Goal: Task Accomplishment & Management: Manage account settings

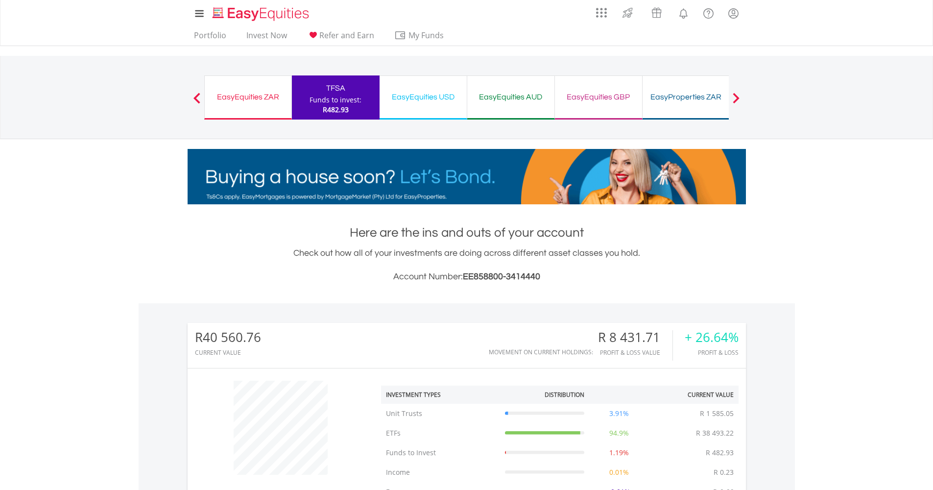
scroll to position [397, 0]
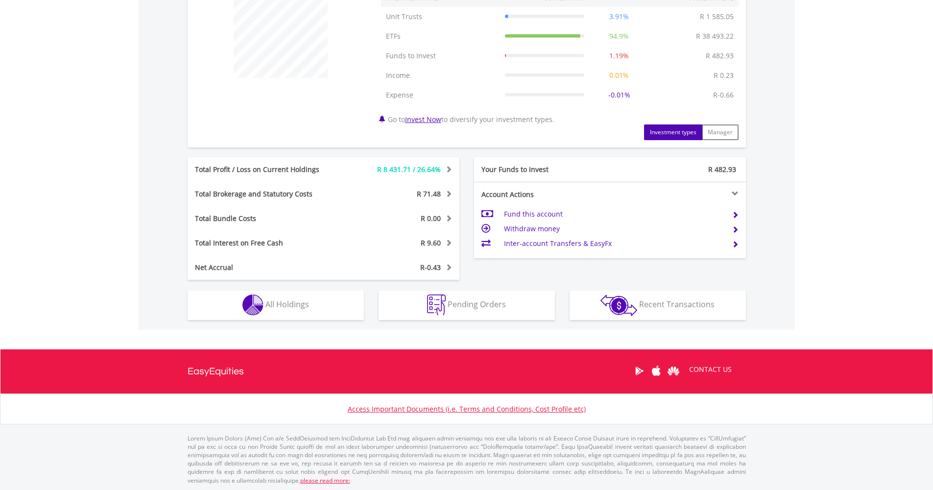
click at [285, 299] on span "All Holdings" at bounding box center [287, 304] width 44 height 11
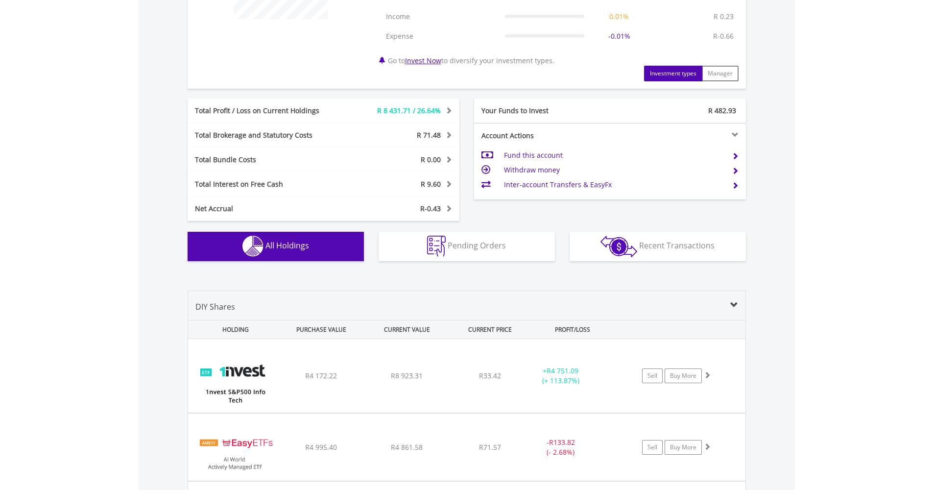
scroll to position [745, 0]
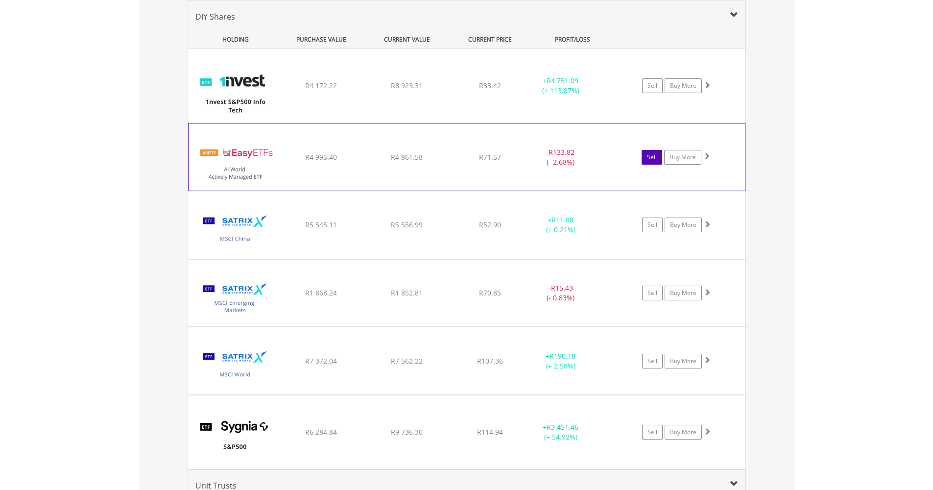
click at [651, 159] on link "Sell" at bounding box center [651, 157] width 21 height 15
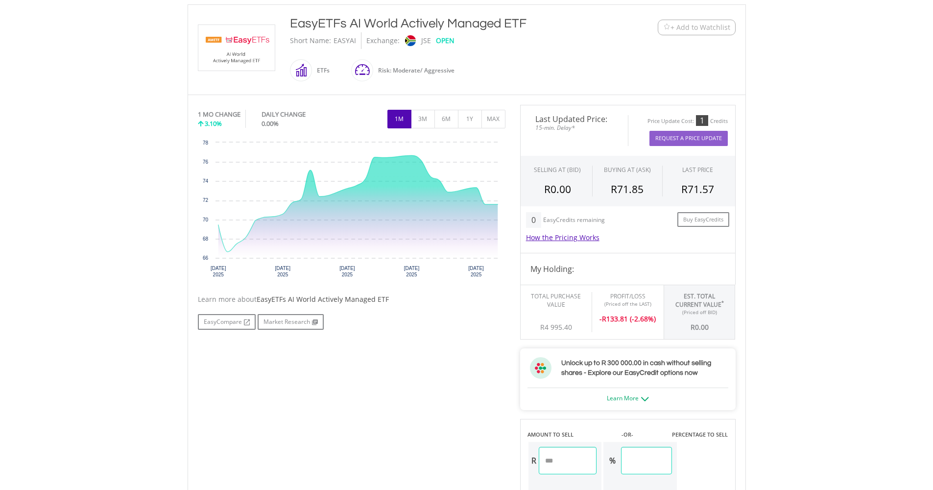
scroll to position [356, 0]
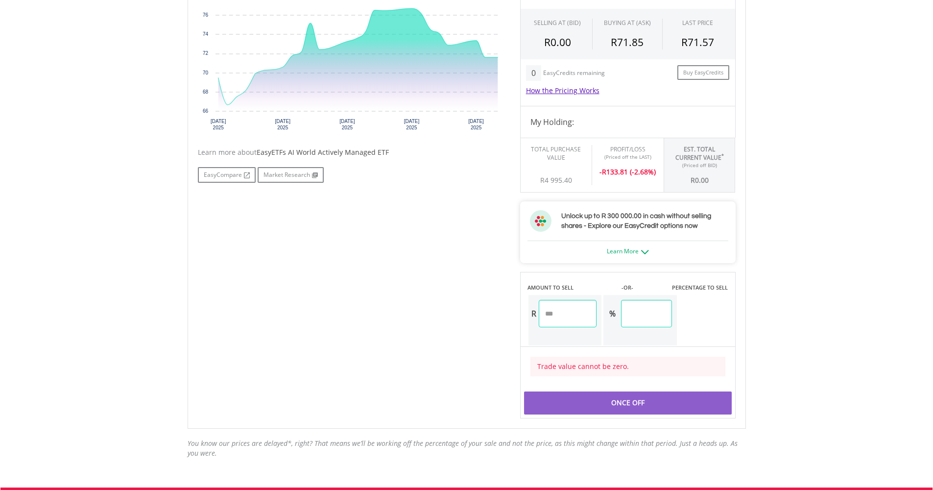
click at [641, 253] on img at bounding box center [645, 252] width 8 height 4
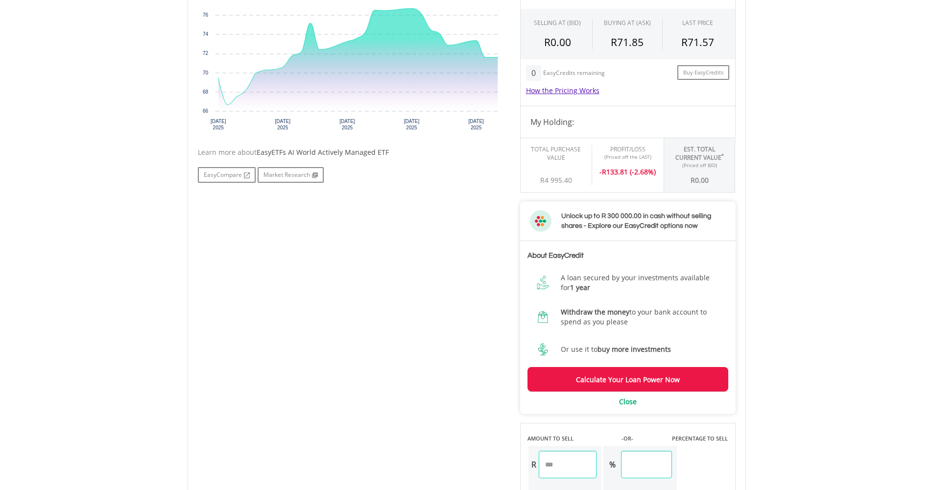
click at [586, 467] on input "number" at bounding box center [568, 463] width 58 height 27
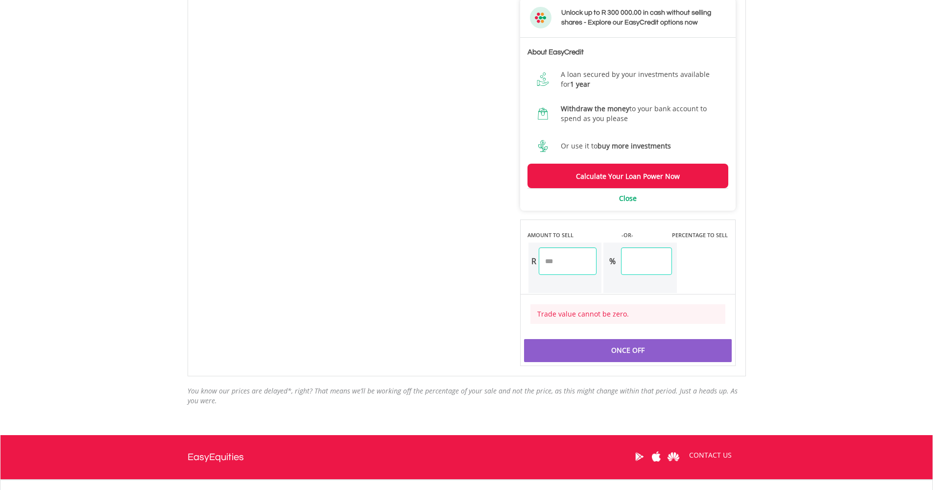
type input "***"
click at [443, 286] on div "No chart available. 1 MO CHANGE 3.10% DAILY CHANGE 0.00% 1M 3M 6M 1Y MAX Chart …" at bounding box center [466, 60] width 552 height 611
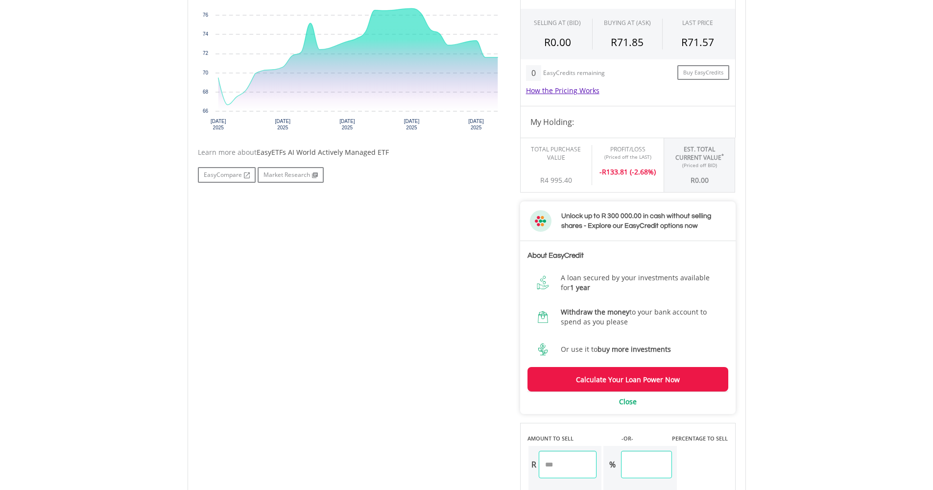
scroll to position [275, 0]
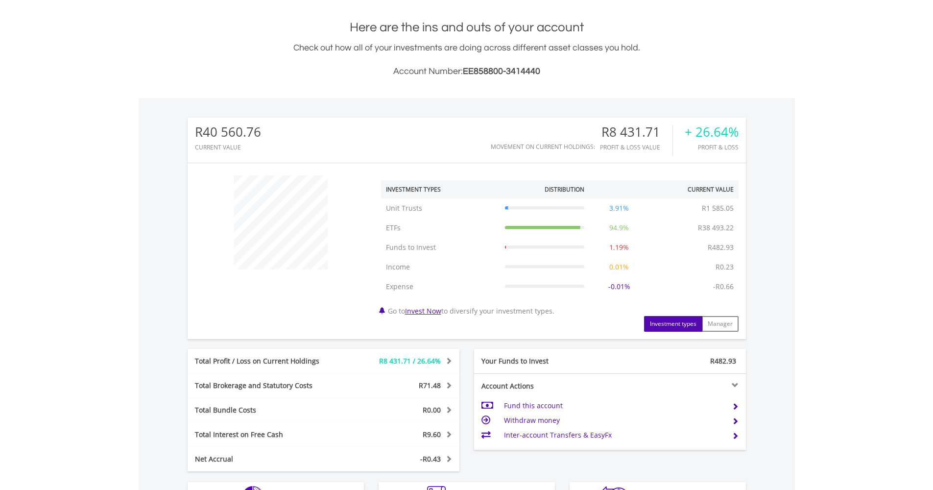
scroll to position [397, 0]
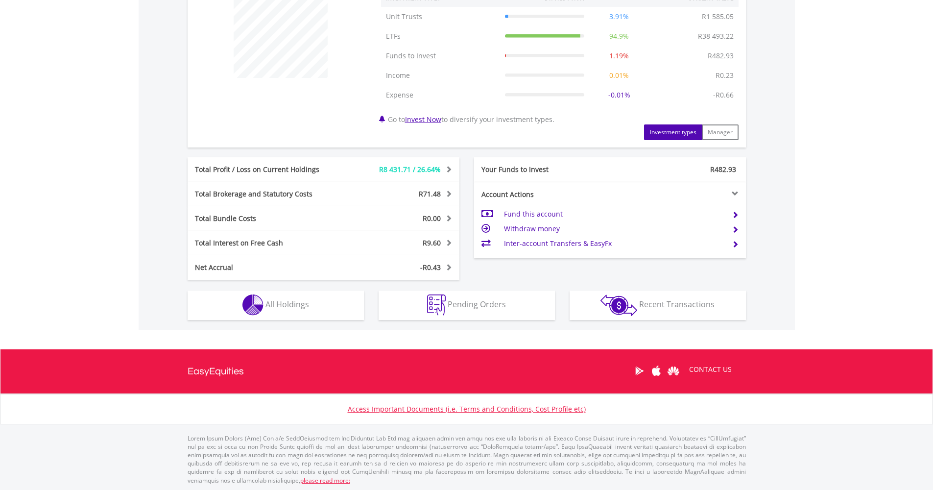
click at [260, 300] on img "button" at bounding box center [252, 304] width 21 height 21
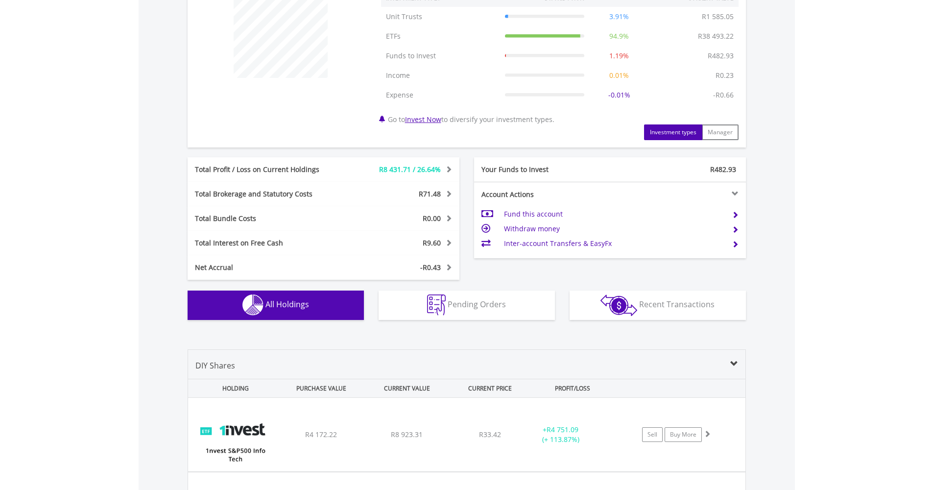
scroll to position [745, 0]
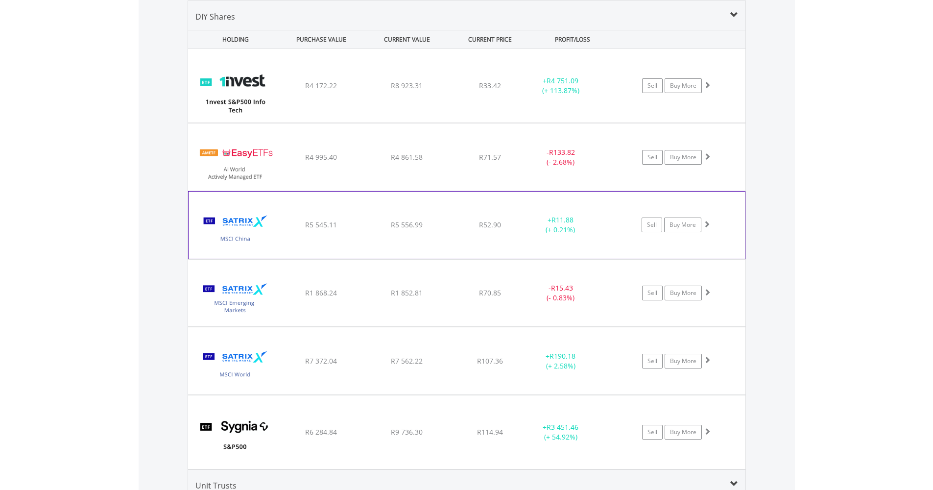
click at [310, 122] on div "﻿ Satrix MSCI China ETF R5 545.11 R5 556.99 R52.90 + R11.88 (+ 0.21%) Sell Buy …" at bounding box center [466, 85] width 557 height 73
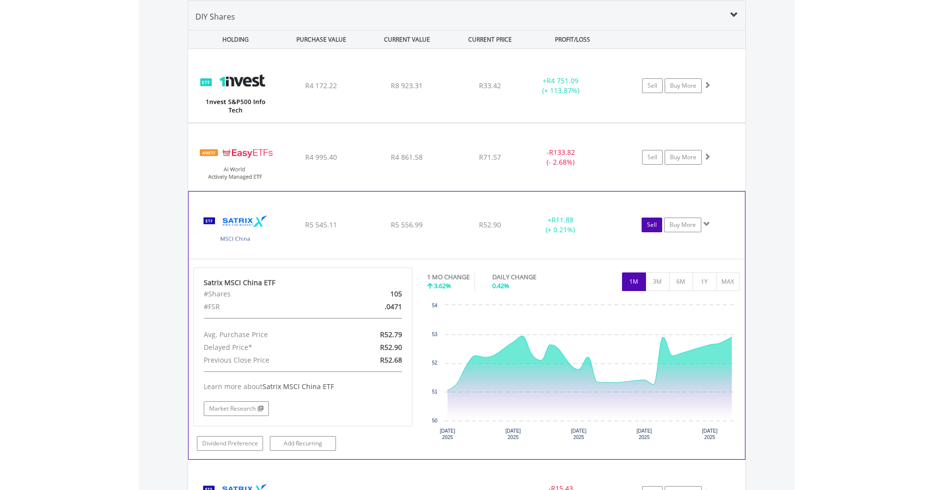
click at [648, 224] on link "Sell" at bounding box center [651, 224] width 21 height 15
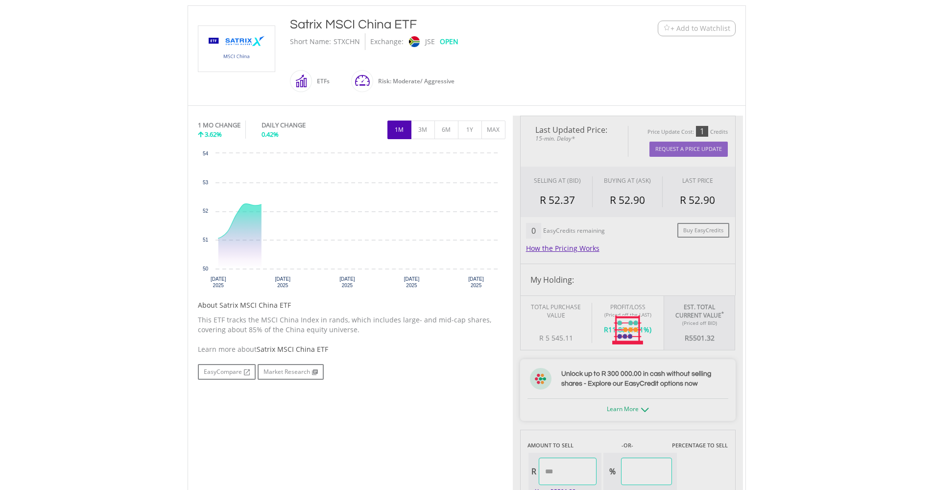
scroll to position [388, 0]
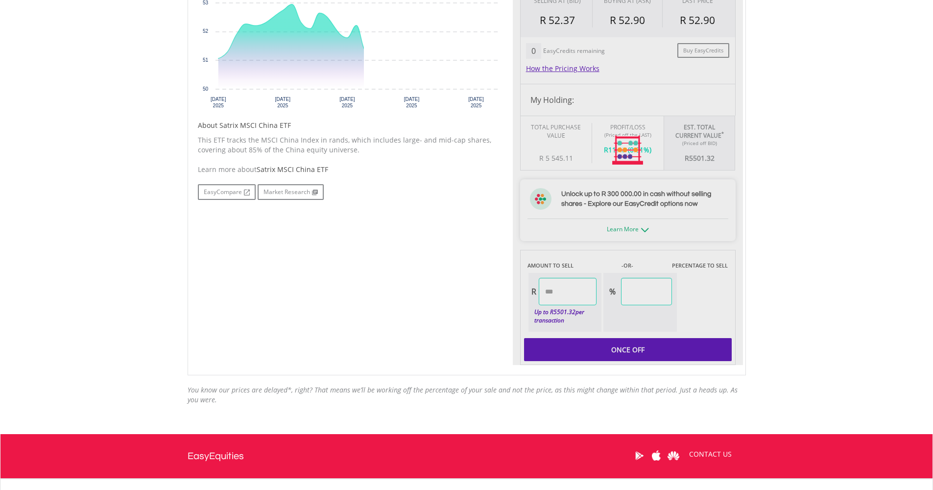
type input "*******"
type input "******"
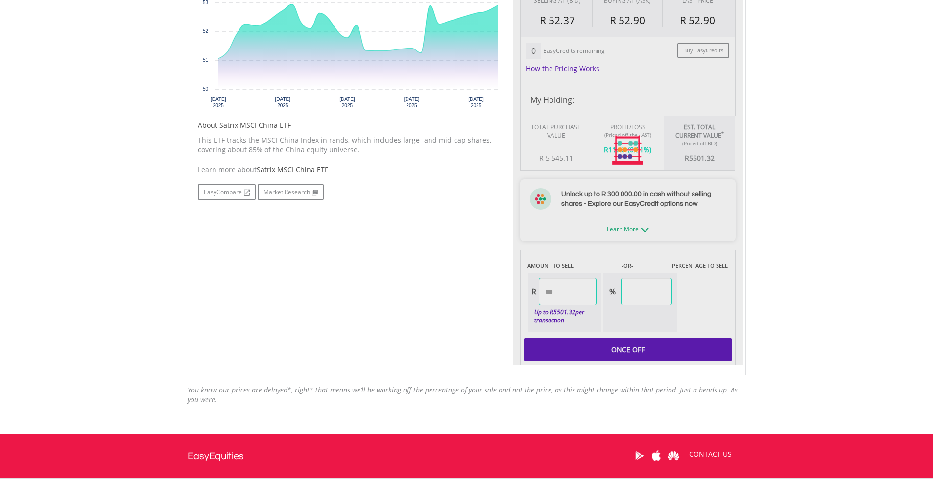
click at [586, 285] on div "Last Updated Price: 15-min. Delay* Price Update Cost: 1 Credits Request A Price…" at bounding box center [628, 150] width 230 height 429
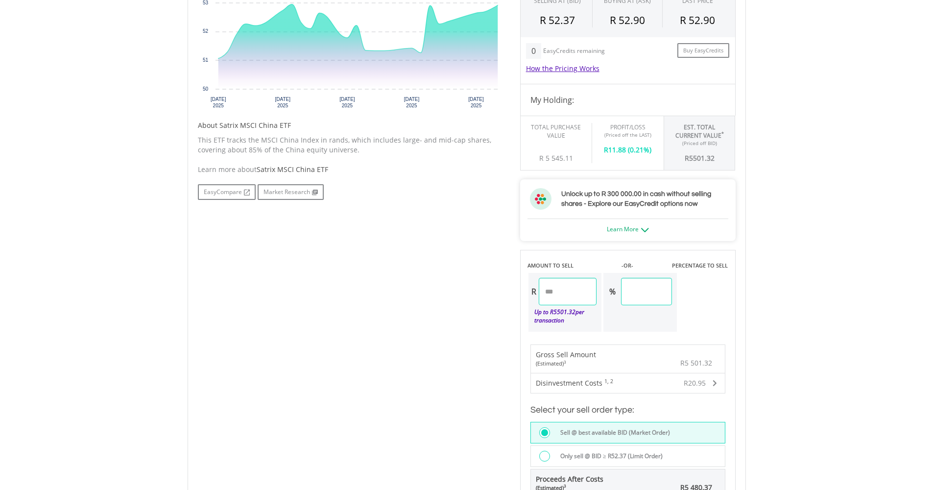
click at [571, 290] on input "*******" at bounding box center [568, 291] width 58 height 27
click at [570, 292] on input "*******" at bounding box center [568, 291] width 58 height 27
click at [554, 288] on input "*******" at bounding box center [568, 291] width 58 height 27
drag, startPoint x: 577, startPoint y: 290, endPoint x: 568, endPoint y: 291, distance: 9.4
click at [568, 291] on input "*******" at bounding box center [568, 291] width 58 height 27
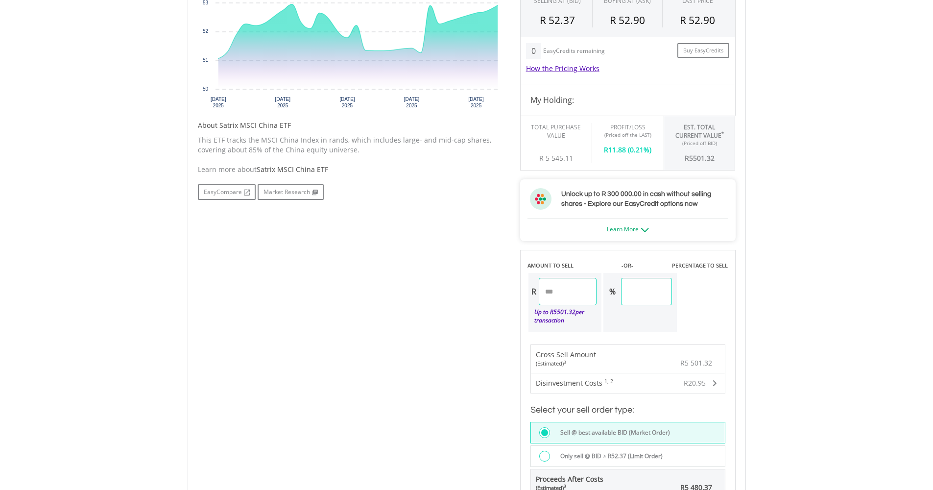
click at [549, 290] on input "*******" at bounding box center [568, 291] width 58 height 27
type input "******"
click at [411, 269] on div "No chart available. 1 MO CHANGE 3.62% DAILY CHANGE 0.42% 1M 3M 6M 1Y MAX Chart …" at bounding box center [466, 236] width 552 height 601
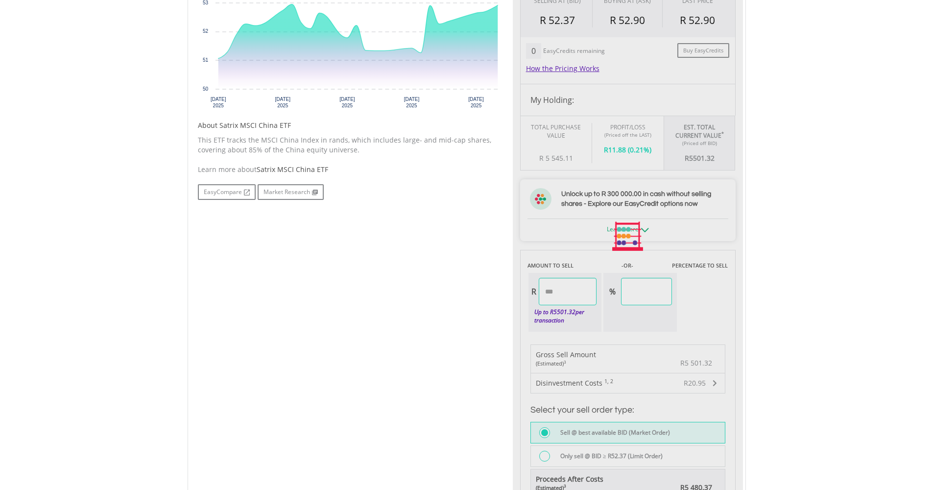
type input "****"
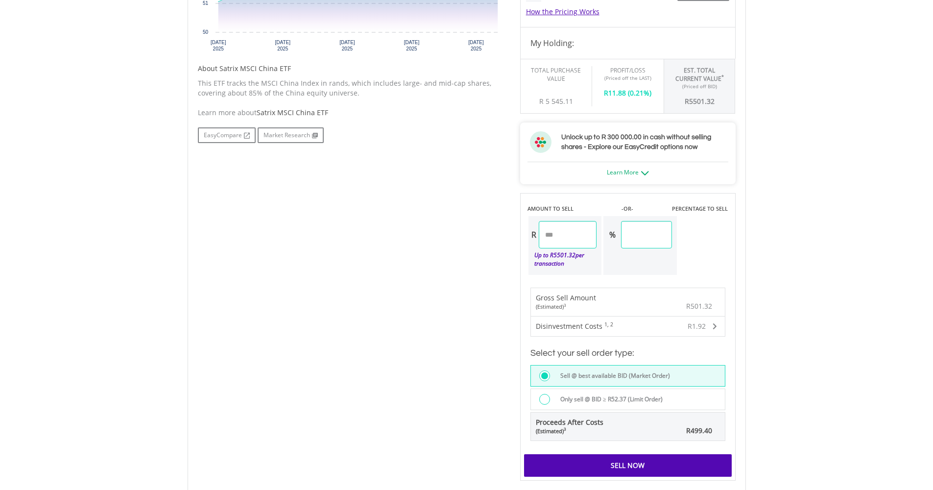
scroll to position [490, 0]
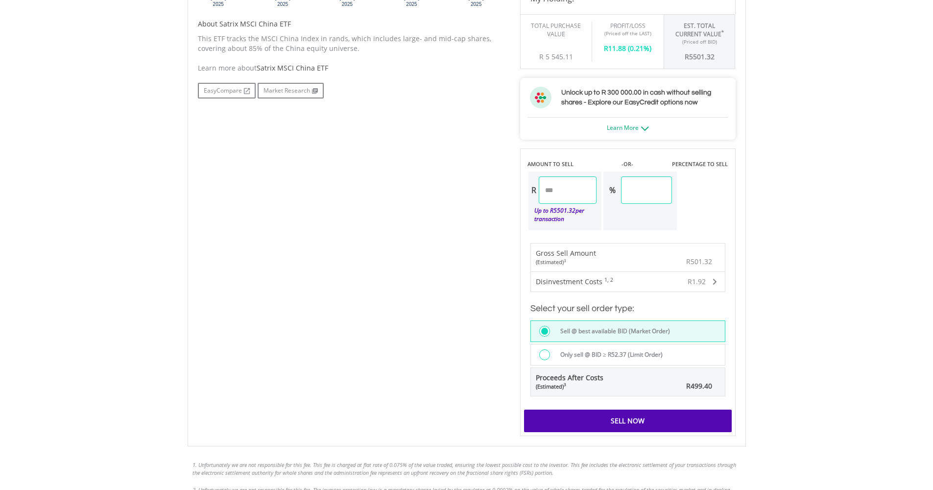
click at [607, 417] on div "Sell Now" at bounding box center [628, 420] width 208 height 23
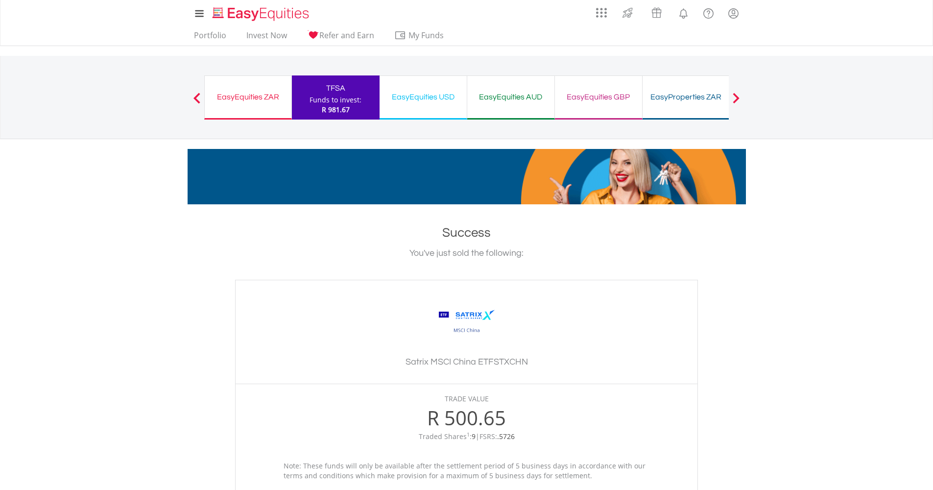
scroll to position [174, 0]
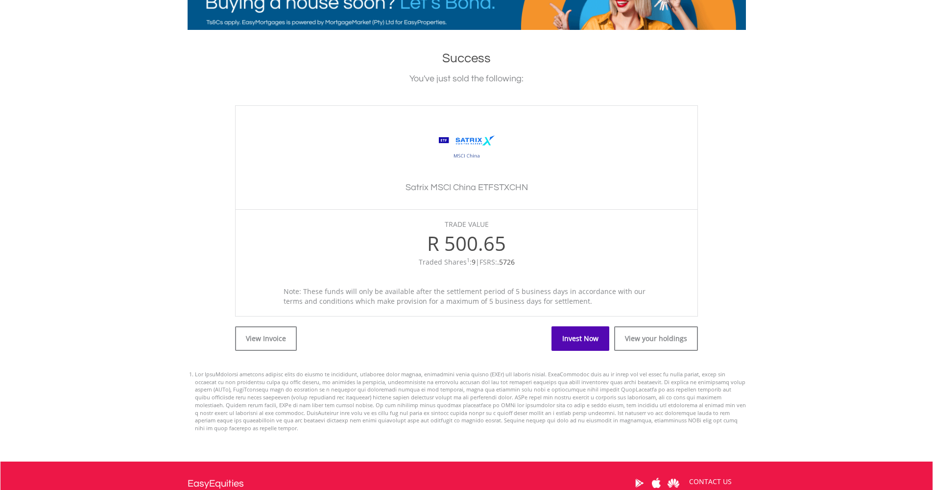
click at [585, 336] on link "Invest Now" at bounding box center [580, 338] width 58 height 24
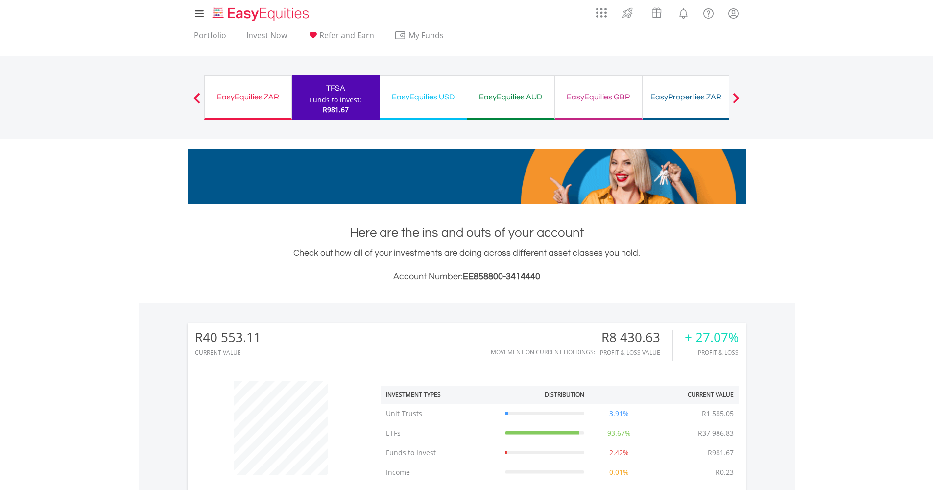
scroll to position [397, 0]
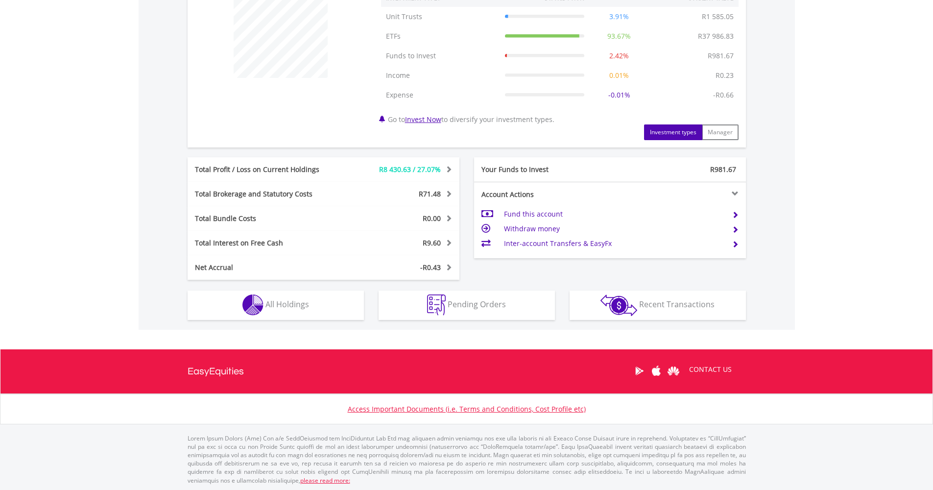
click at [284, 307] on span "All Holdings" at bounding box center [287, 304] width 44 height 11
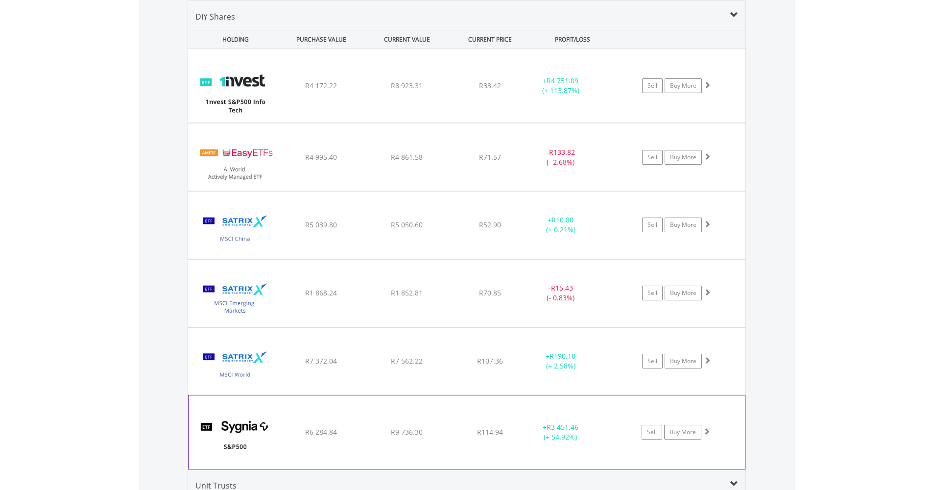
scroll to position [823, 0]
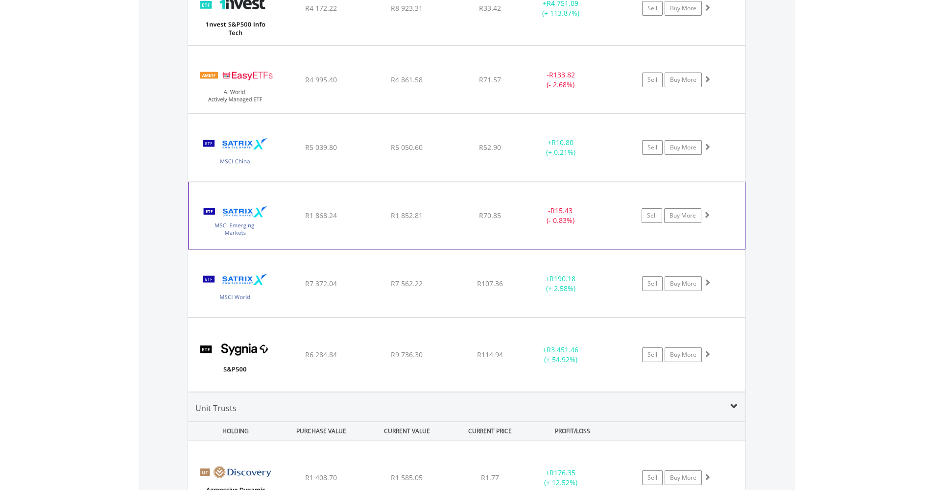
click at [490, 45] on div "﻿ Satrix MSCI Emerging Markets ETF R1 868.24 R1 852.81 R70.85 - R15.43 (- 0.83%…" at bounding box center [466, 8] width 557 height 73
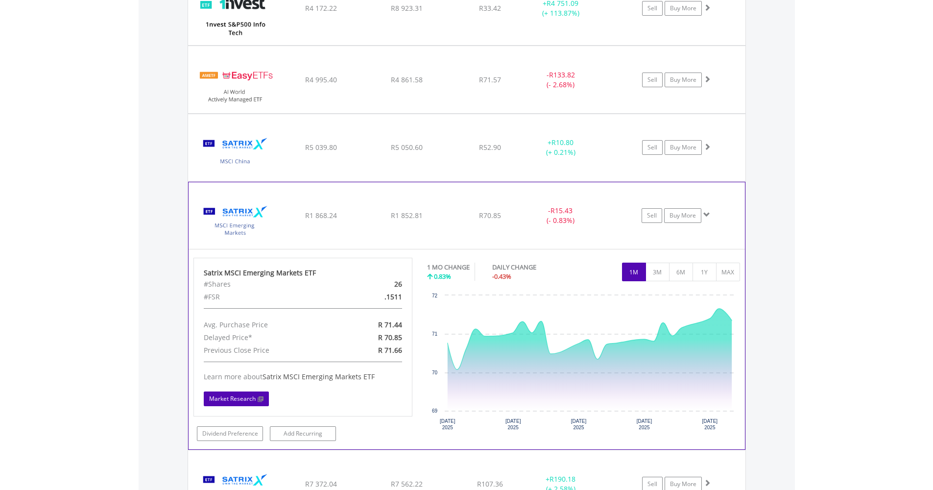
scroll to position [825, 0]
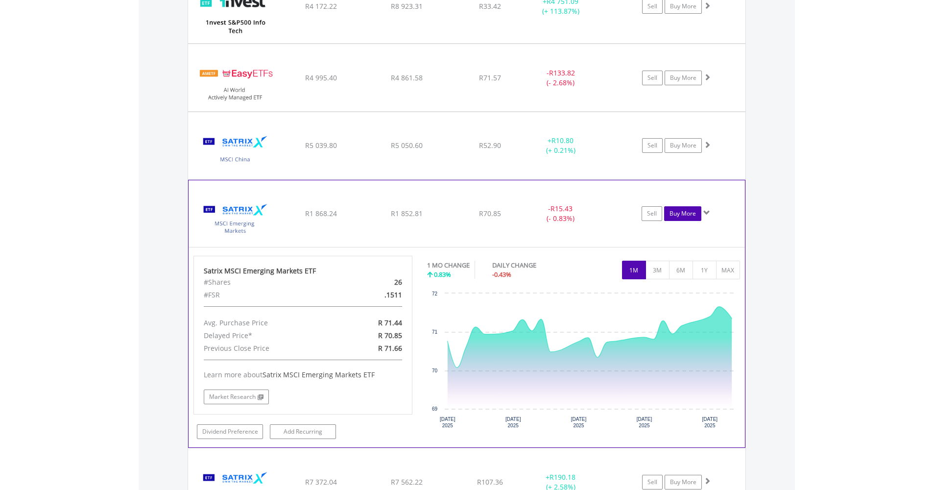
click at [678, 215] on link "Buy More" at bounding box center [682, 213] width 37 height 15
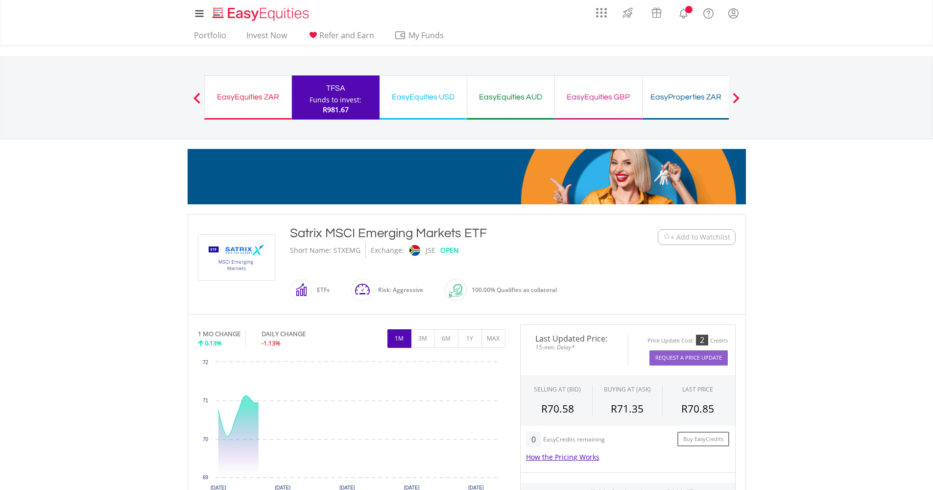
scroll to position [345, 0]
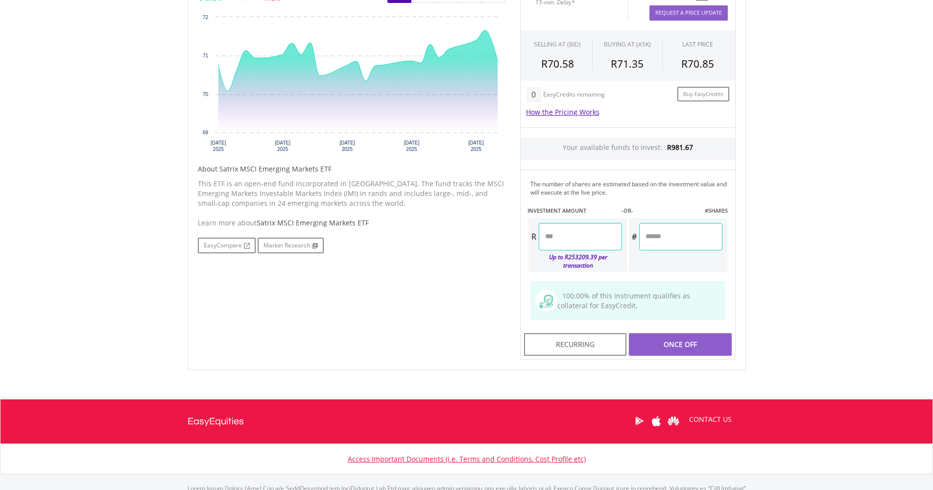
click at [574, 242] on input "number" at bounding box center [580, 236] width 83 height 27
type input "*"
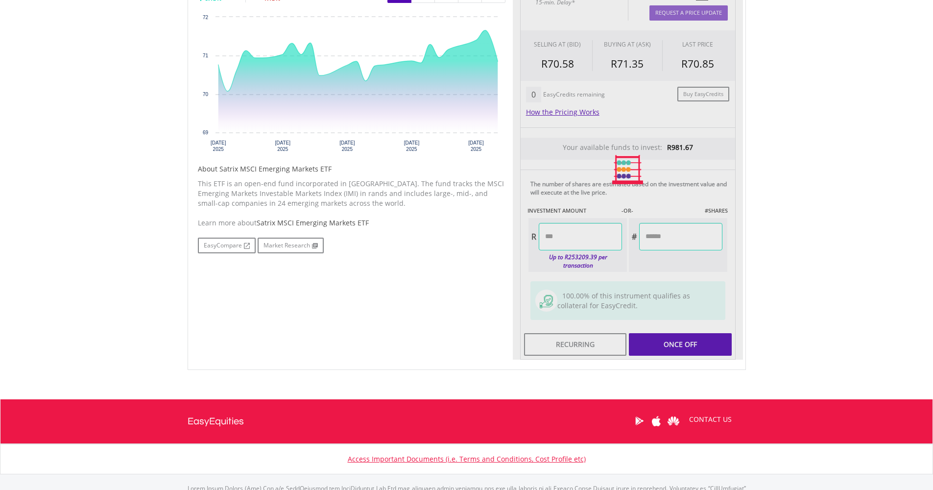
click at [681, 344] on div "Last Updated Price: 15-min. Delay* Price Update Cost: 2 Credits Request A Price…" at bounding box center [628, 169] width 230 height 380
type input "******"
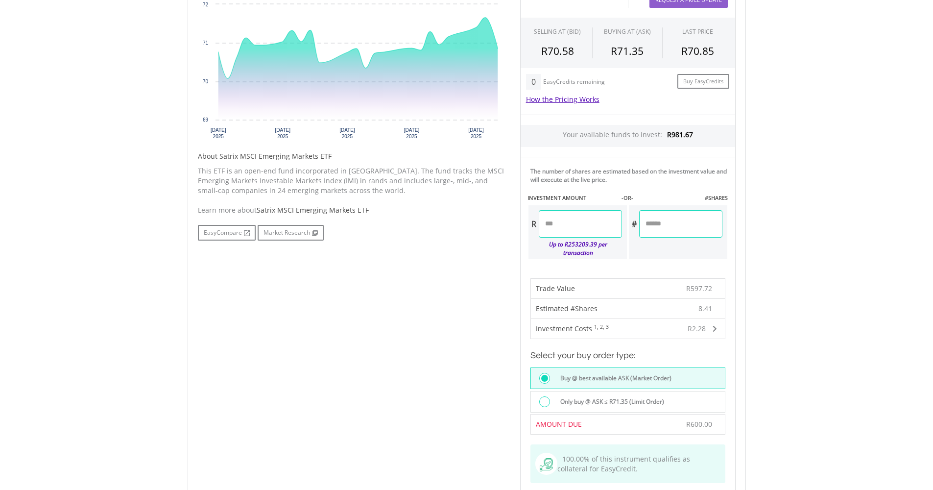
scroll to position [435, 0]
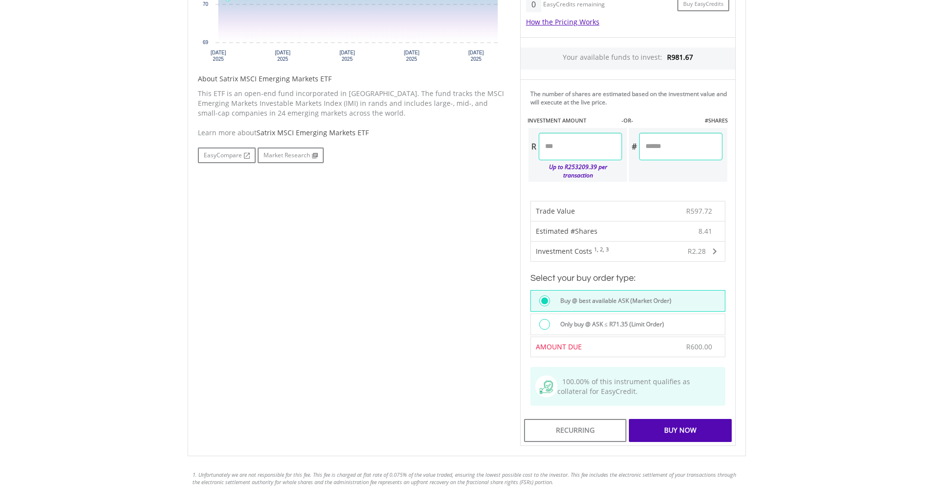
click at [706, 419] on div "Buy Now" at bounding box center [680, 430] width 102 height 23
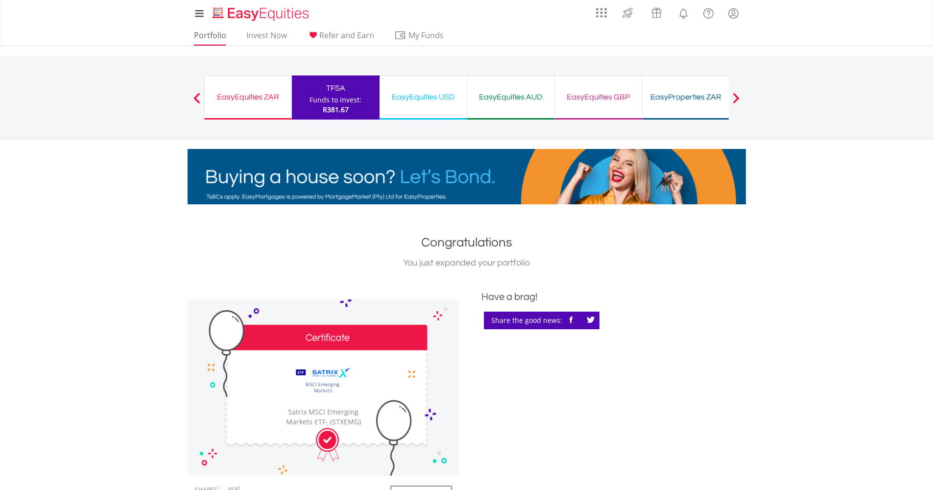
click at [210, 31] on link "Portfolio" at bounding box center [210, 37] width 40 height 15
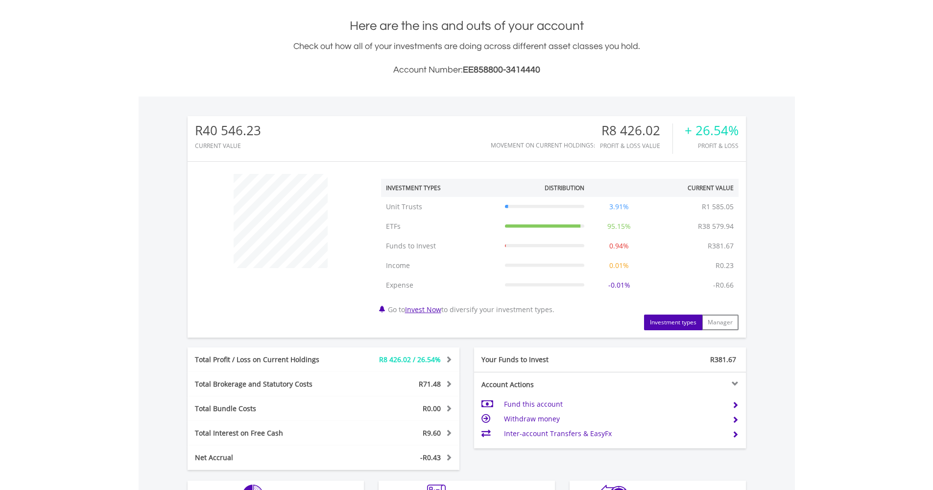
scroll to position [397, 0]
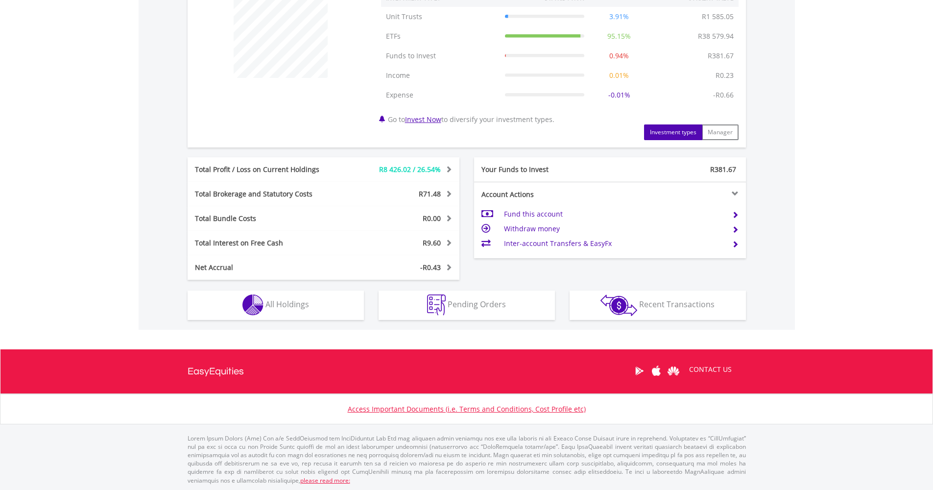
click at [344, 304] on button "Holdings All Holdings" at bounding box center [276, 304] width 176 height 29
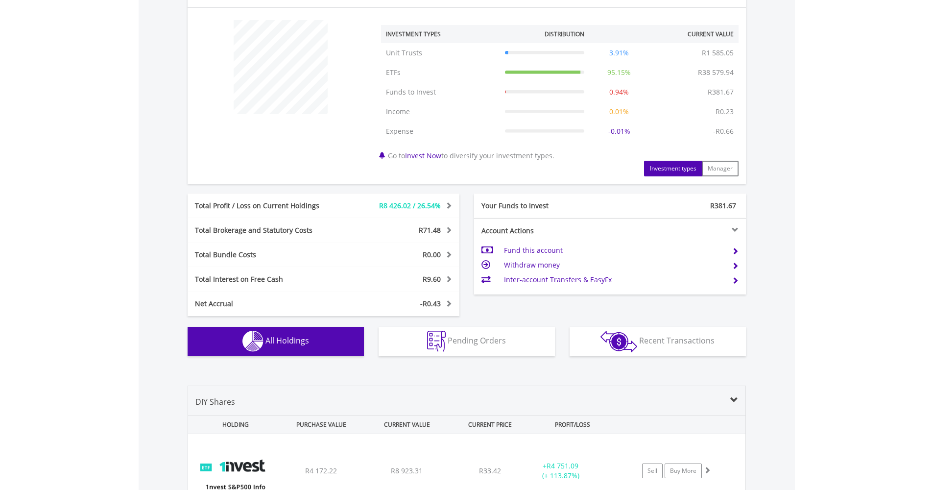
scroll to position [0, 0]
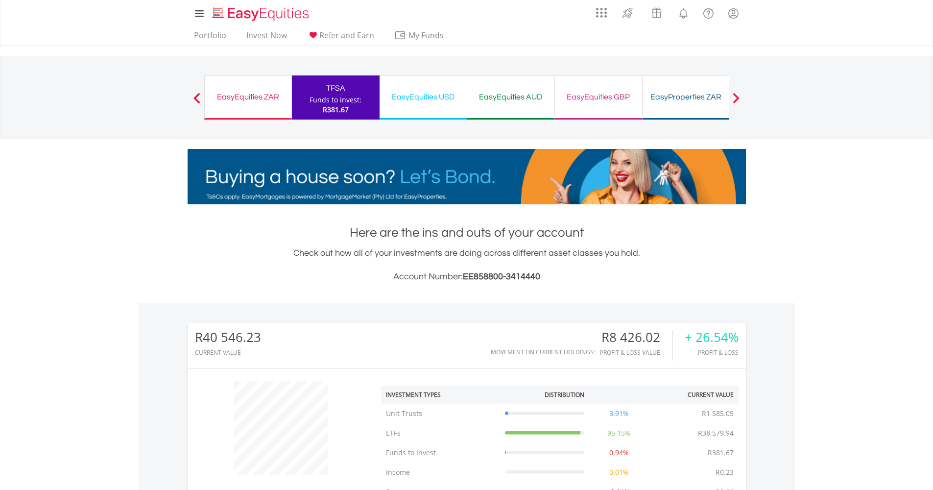
click at [431, 98] on div "EasyEquities USD" at bounding box center [422, 97] width 75 height 14
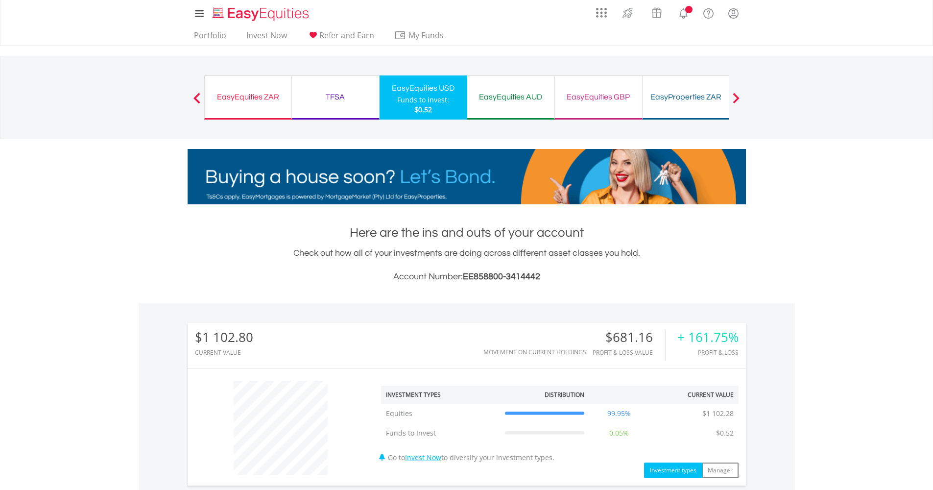
scroll to position [338, 0]
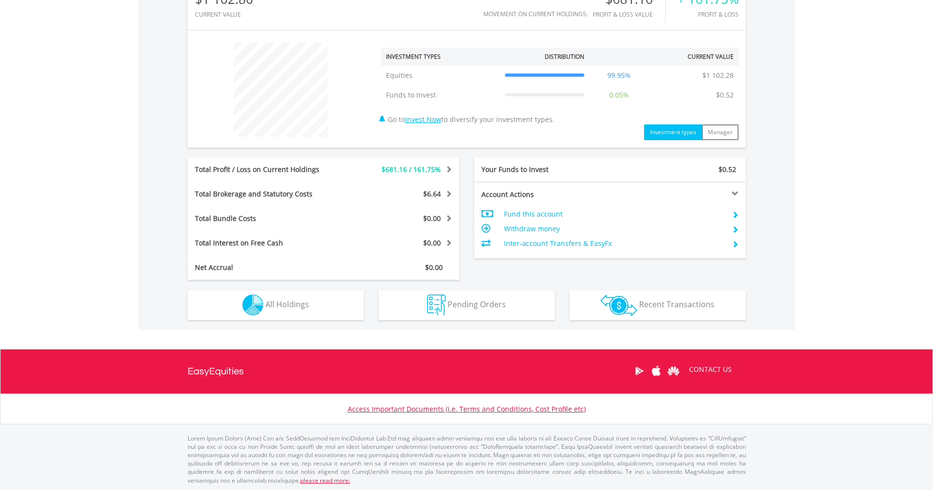
click at [278, 307] on span "All Holdings" at bounding box center [287, 304] width 44 height 11
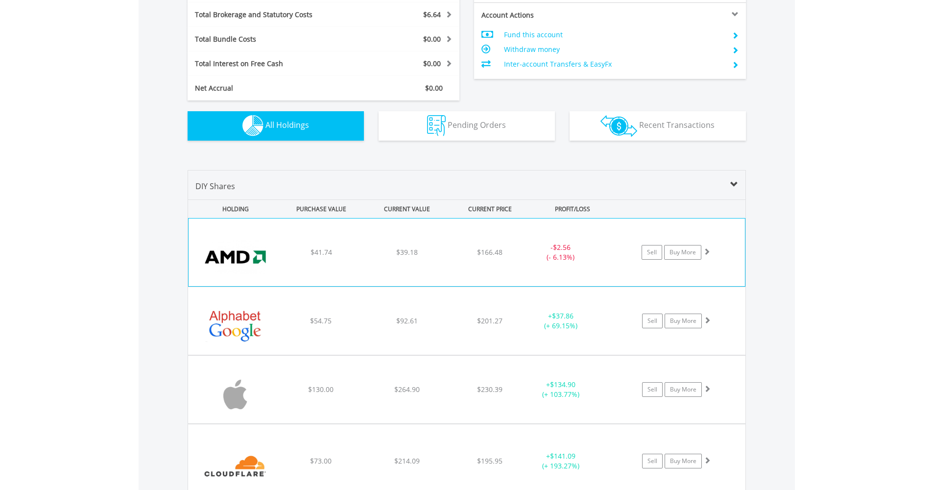
scroll to position [828, 0]
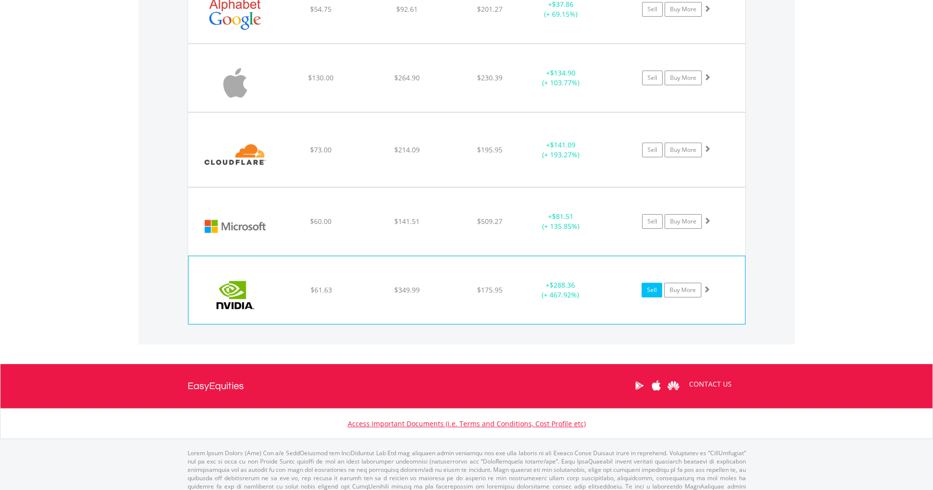
click at [644, 292] on link "Sell" at bounding box center [651, 290] width 21 height 15
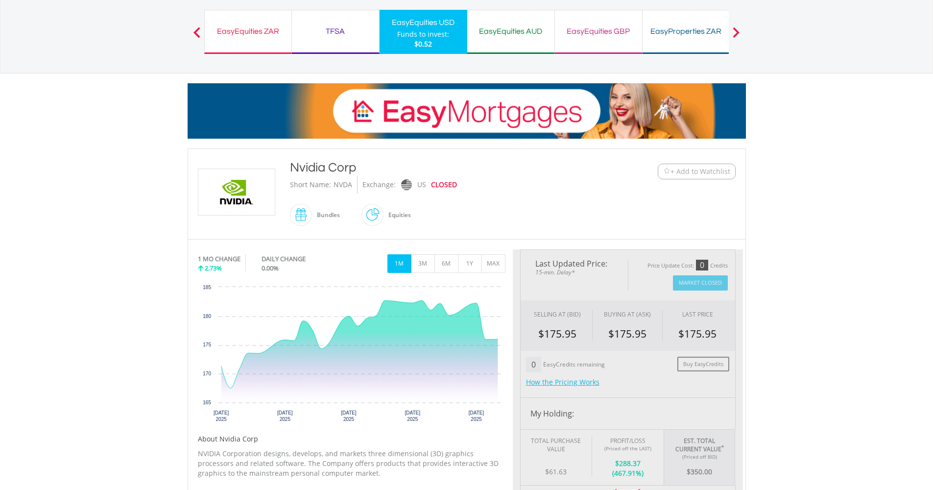
scroll to position [230, 0]
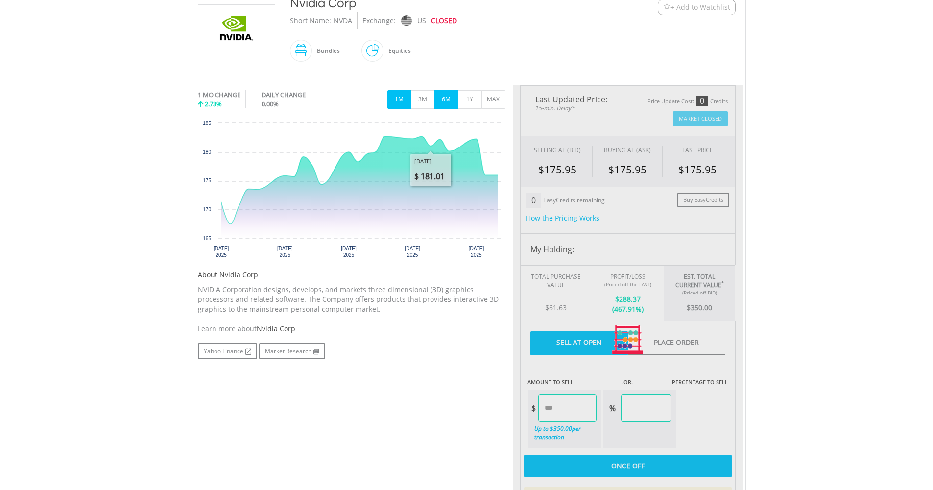
click at [444, 100] on button "6M" at bounding box center [446, 99] width 24 height 19
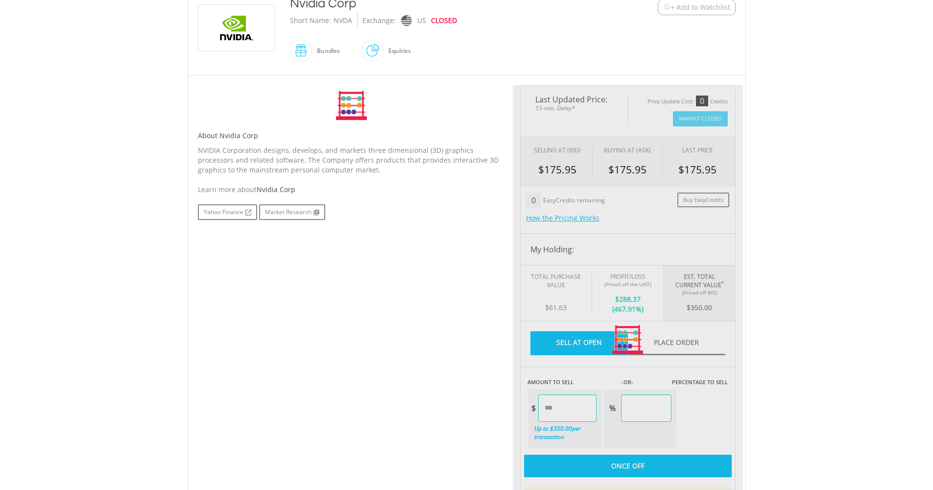
type input "******"
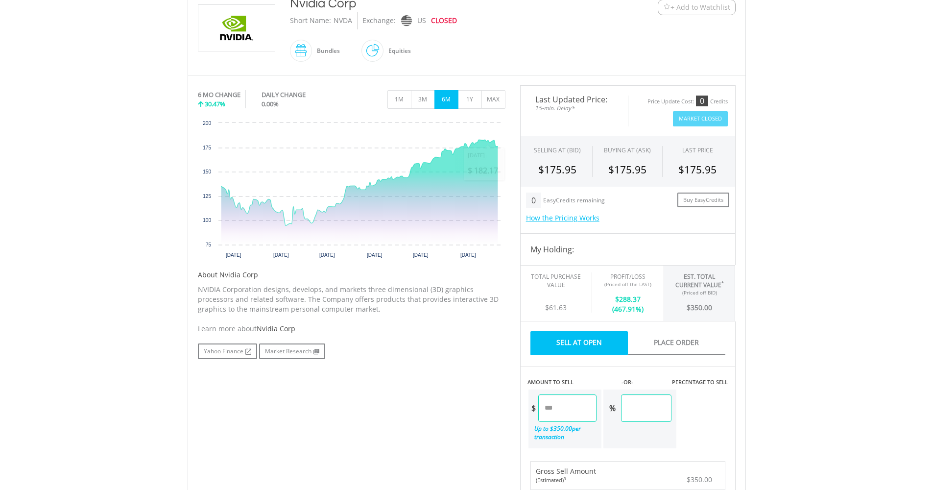
click at [568, 409] on input "******" at bounding box center [567, 407] width 58 height 27
click at [555, 405] on input "******" at bounding box center [567, 407] width 58 height 27
type input "******"
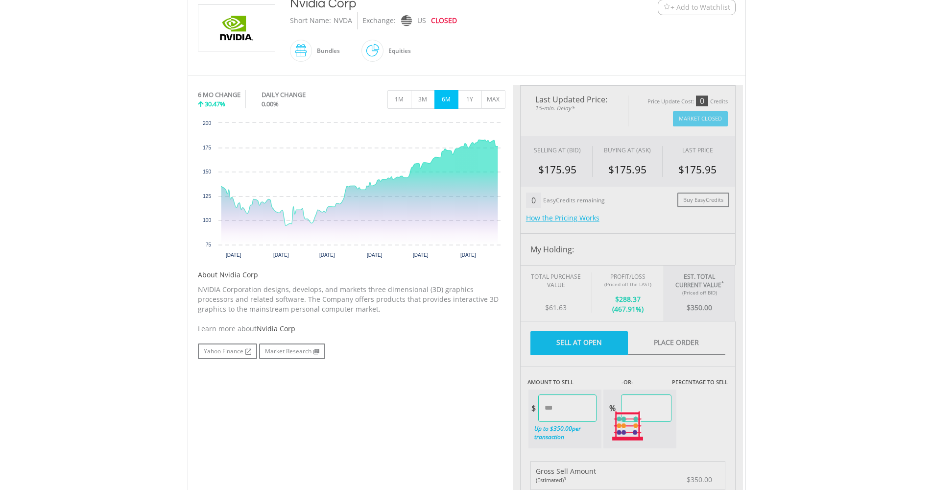
click at [412, 418] on div "No chart available. 6 MO CHANGE 30.47% DAILY CHANGE 0.00% 1M 3M 6M 1Y MAX Chart…" at bounding box center [466, 425] width 552 height 681
type input "*****"
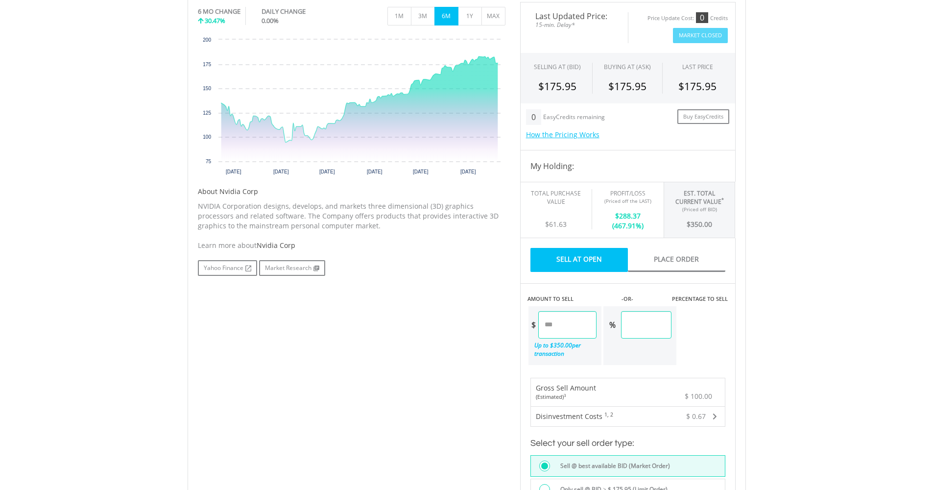
scroll to position [408, 0]
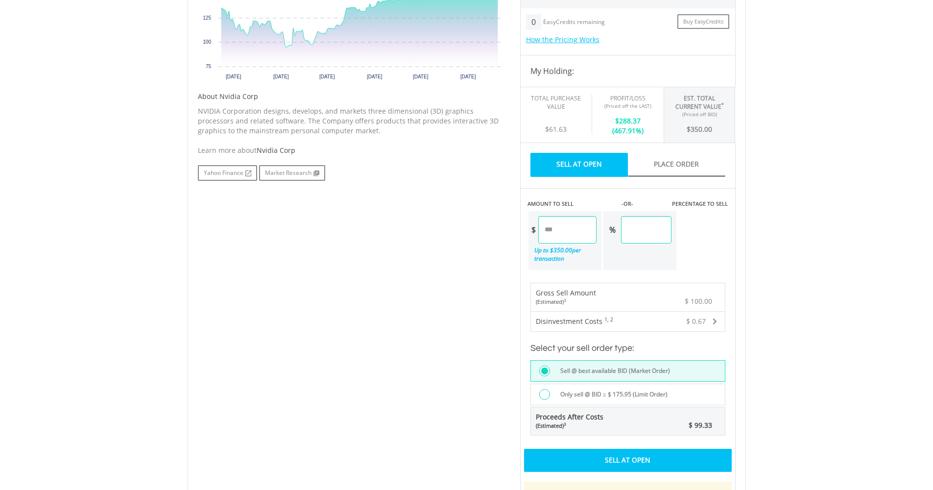
click at [627, 460] on div "Sell At Open" at bounding box center [628, 460] width 208 height 23
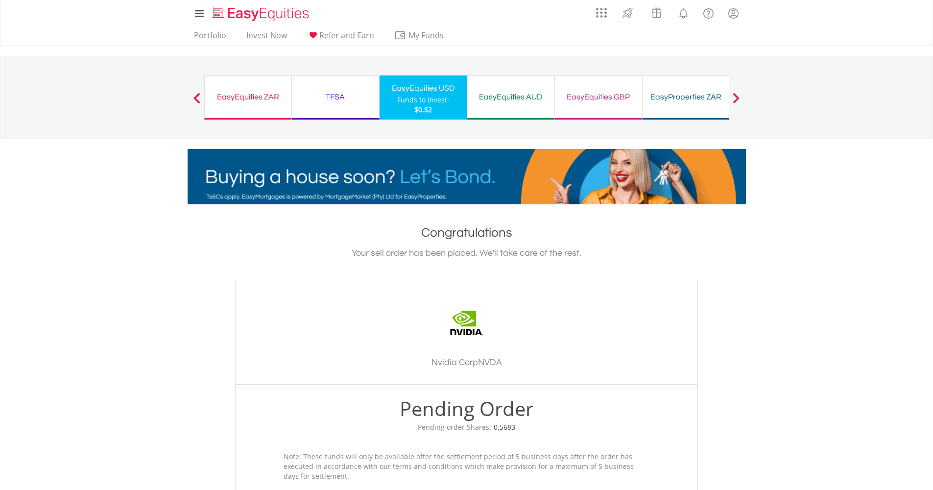
click at [364, 95] on div "TFSA" at bounding box center [335, 97] width 75 height 14
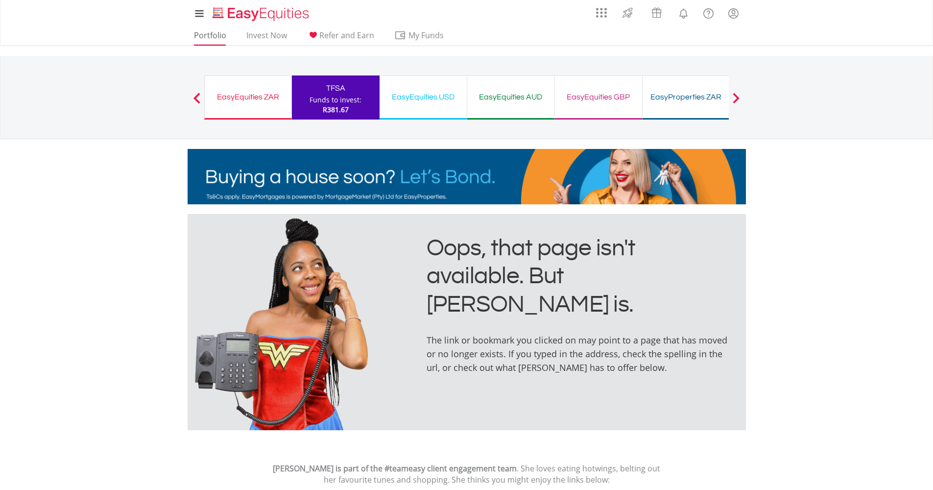
click at [219, 38] on link "Portfolio" at bounding box center [210, 37] width 40 height 15
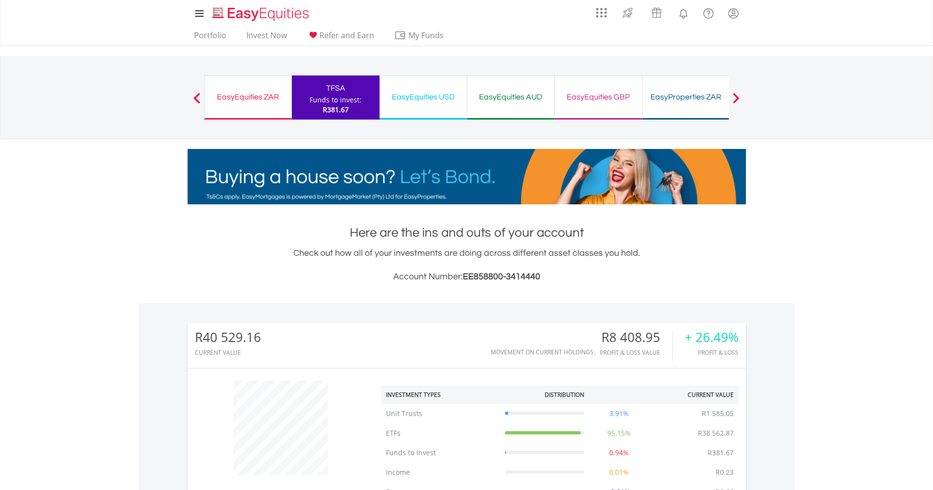
scroll to position [397, 0]
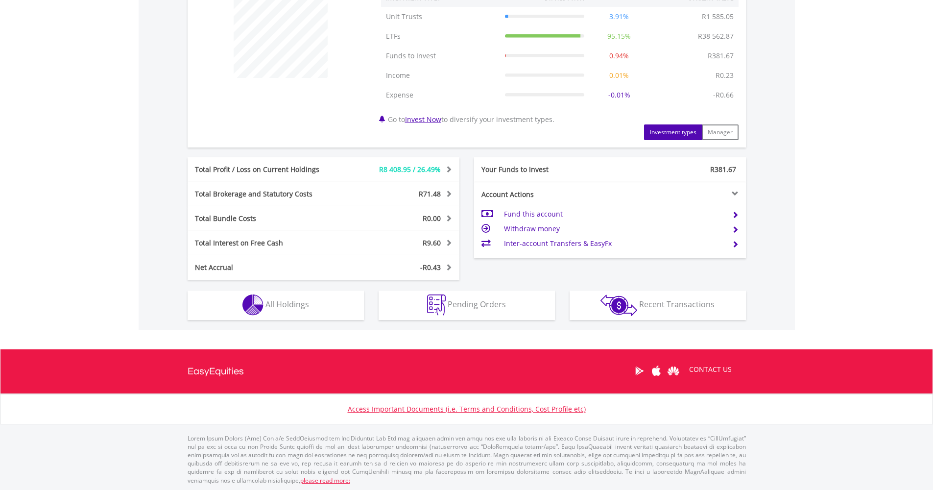
click at [325, 307] on button "Holdings All Holdings" at bounding box center [276, 304] width 176 height 29
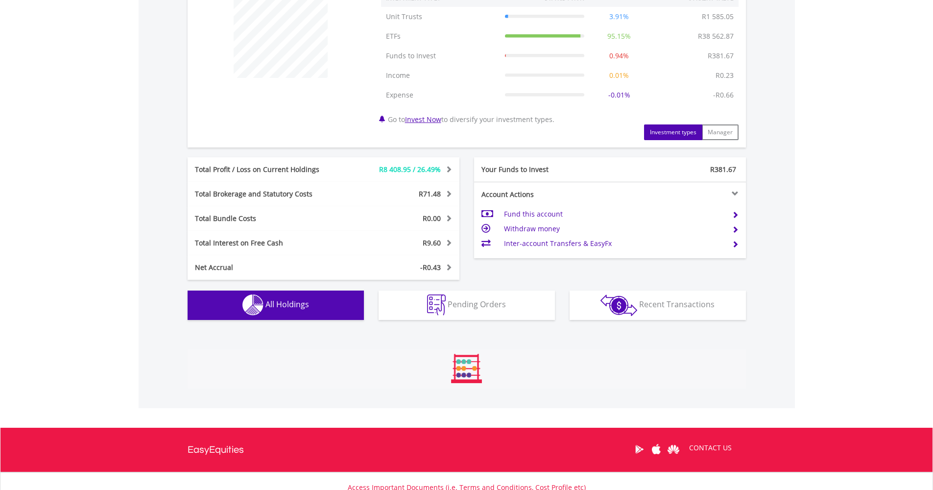
scroll to position [745, 0]
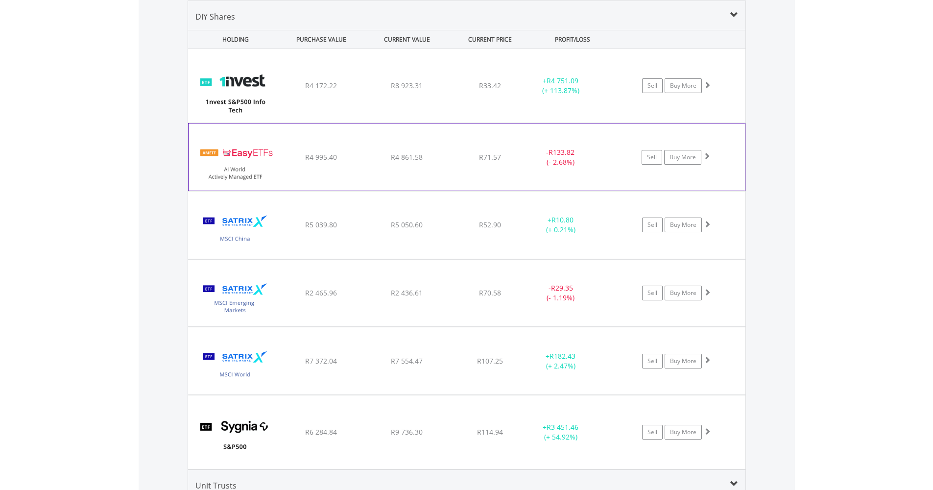
click at [604, 163] on div "- R133.82 (- 2.68%)" at bounding box center [572, 157] width 98 height 20
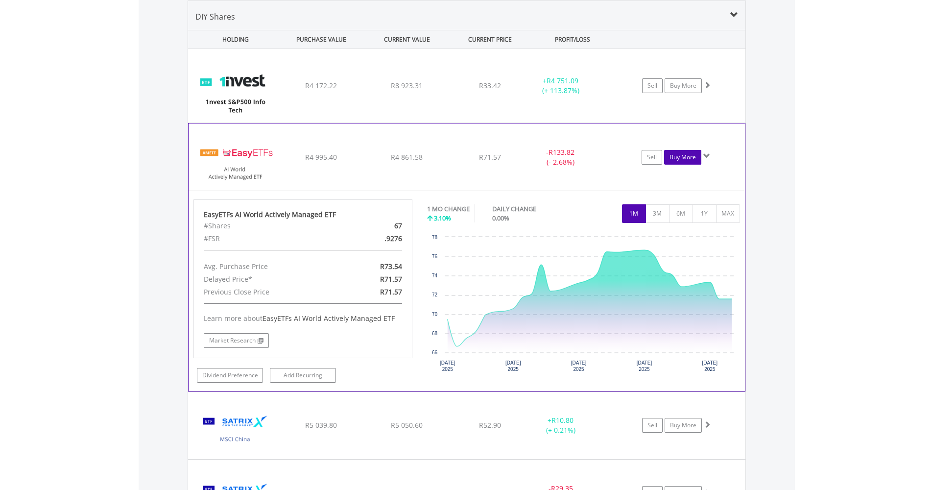
click at [692, 163] on link "Buy More" at bounding box center [682, 157] width 37 height 15
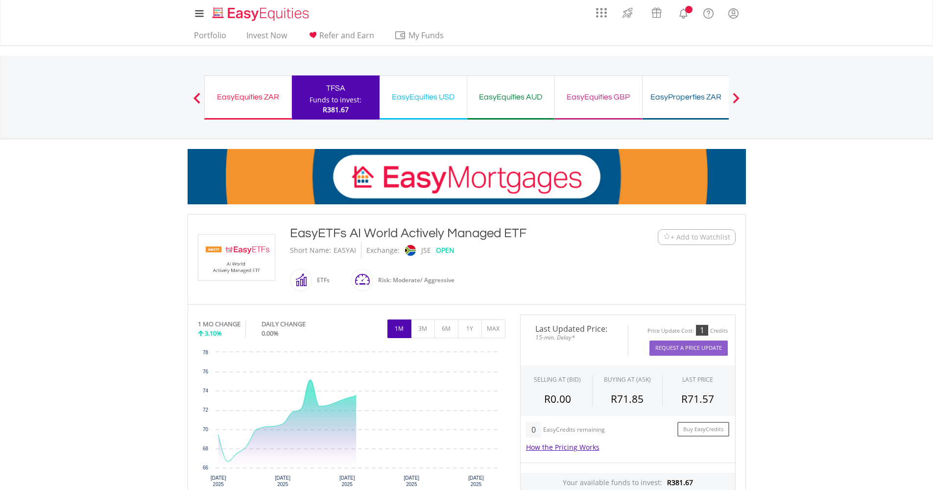
scroll to position [209, 0]
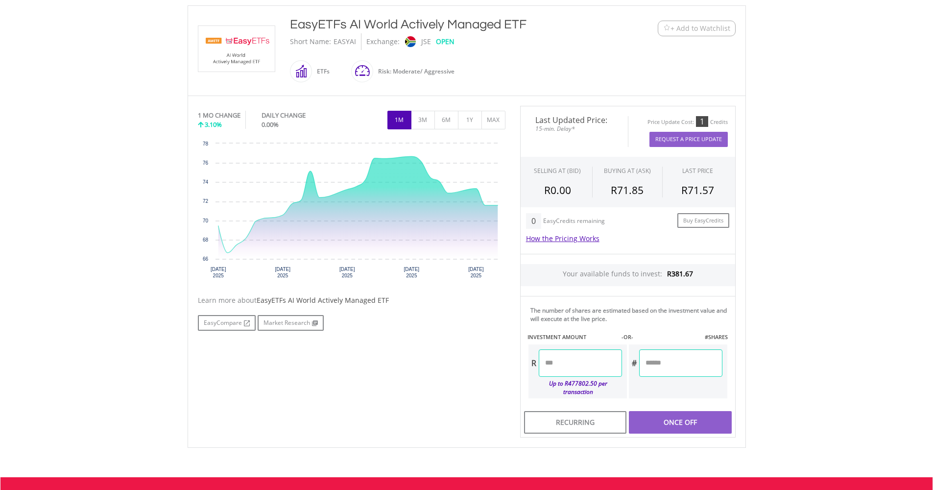
click at [557, 186] on span "R0.00" at bounding box center [557, 190] width 27 height 14
click at [557, 195] on span "R0.00" at bounding box center [557, 190] width 27 height 14
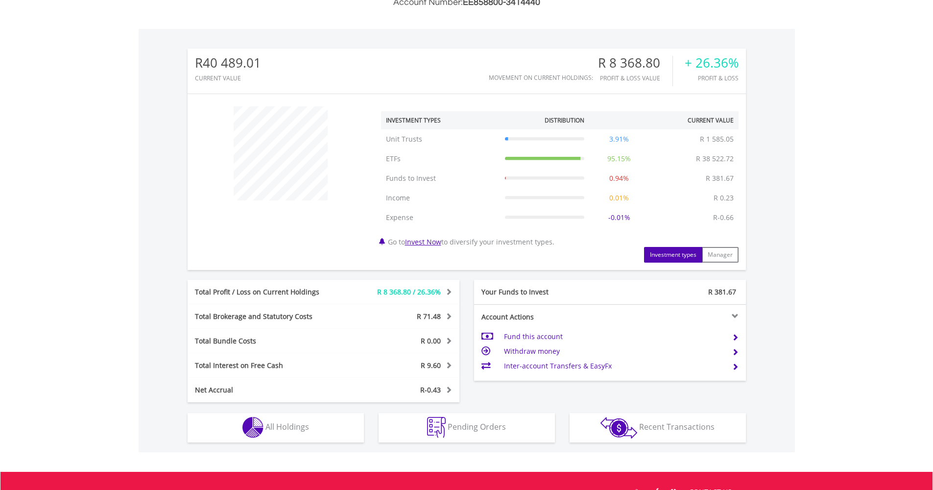
scroll to position [397, 0]
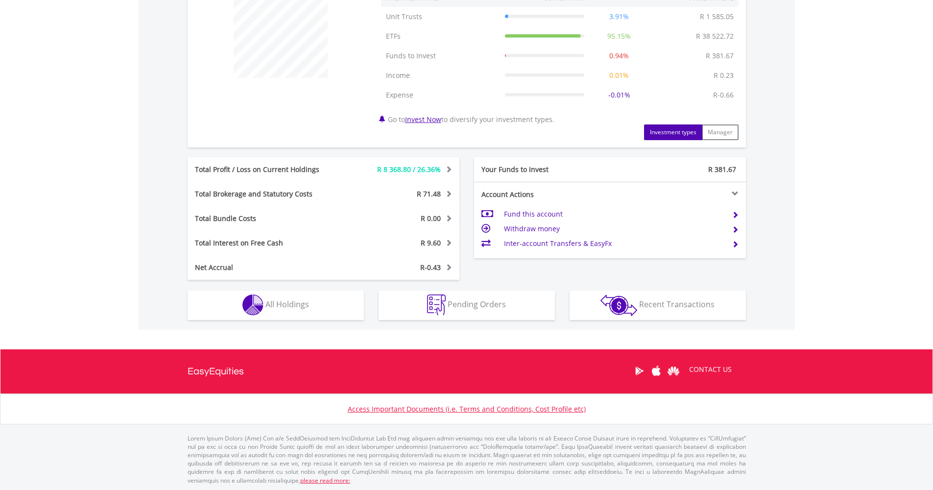
click at [247, 298] on img "button" at bounding box center [252, 304] width 21 height 21
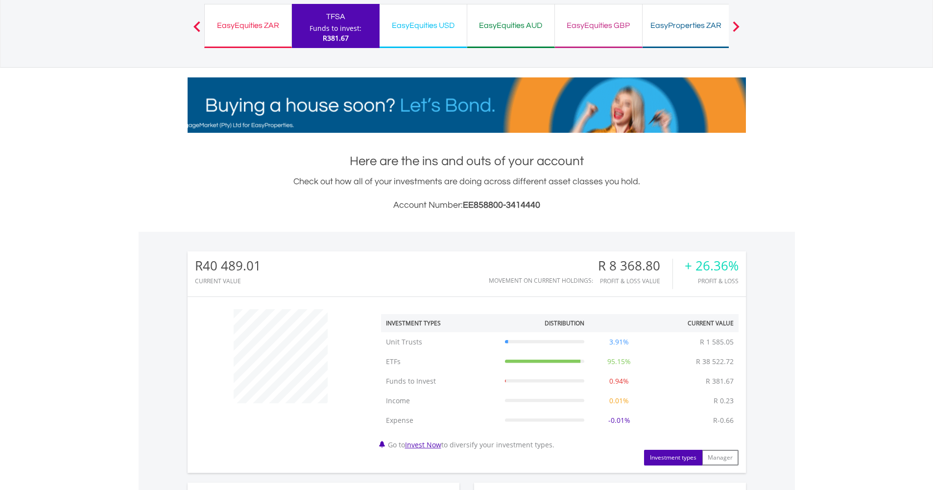
scroll to position [0, 0]
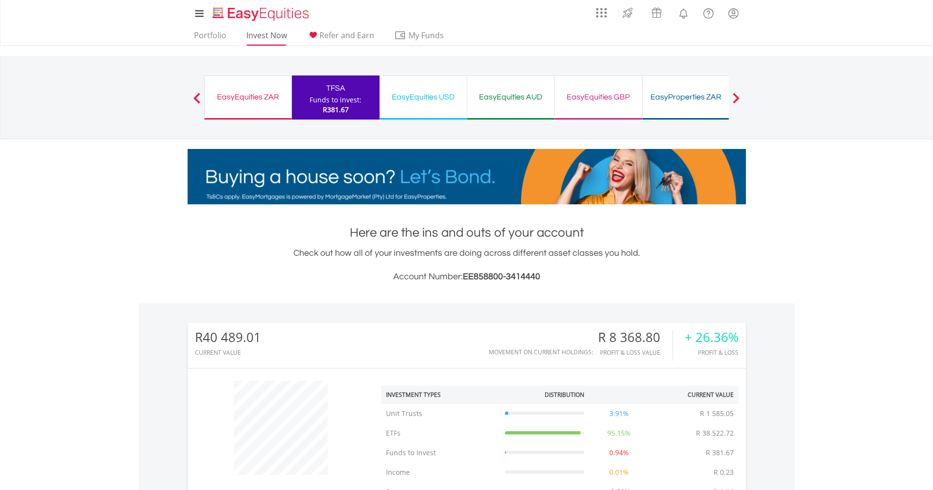
click at [274, 38] on link "Invest Now" at bounding box center [266, 37] width 48 height 15
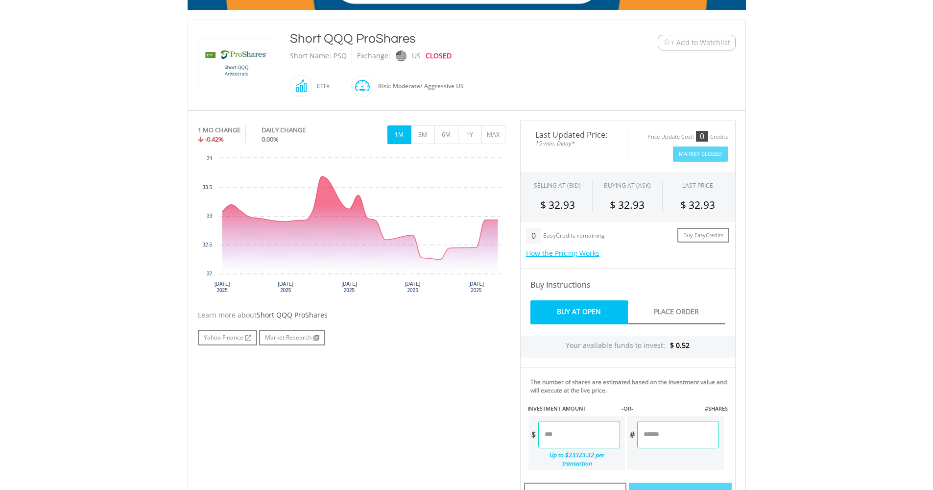
scroll to position [192, 0]
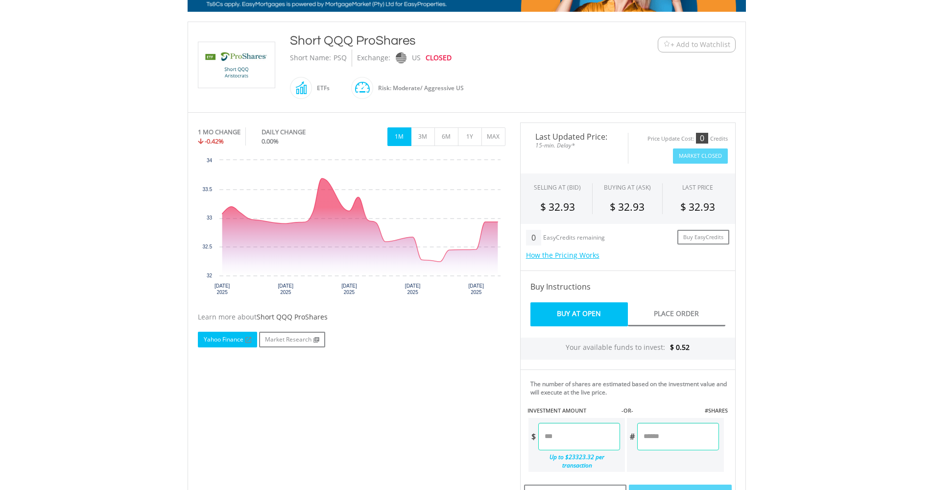
click at [220, 338] on link "Yahoo Finance" at bounding box center [227, 339] width 59 height 16
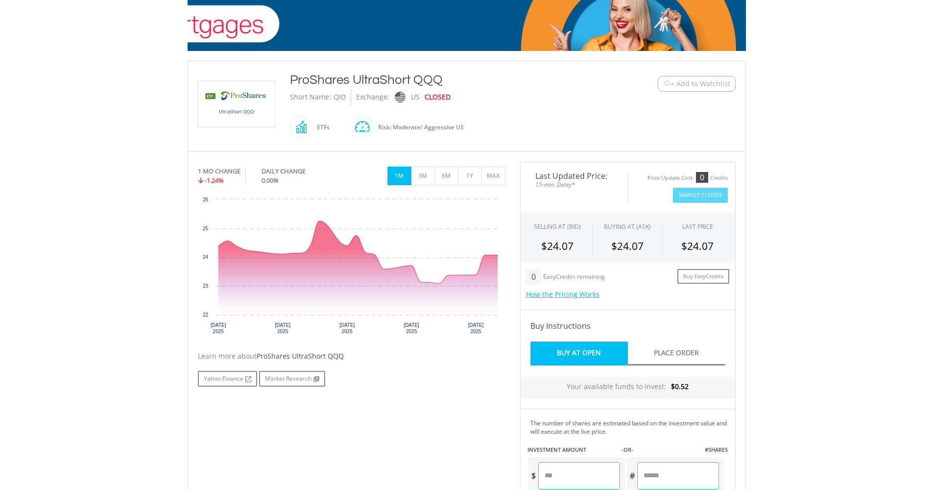
scroll to position [151, 0]
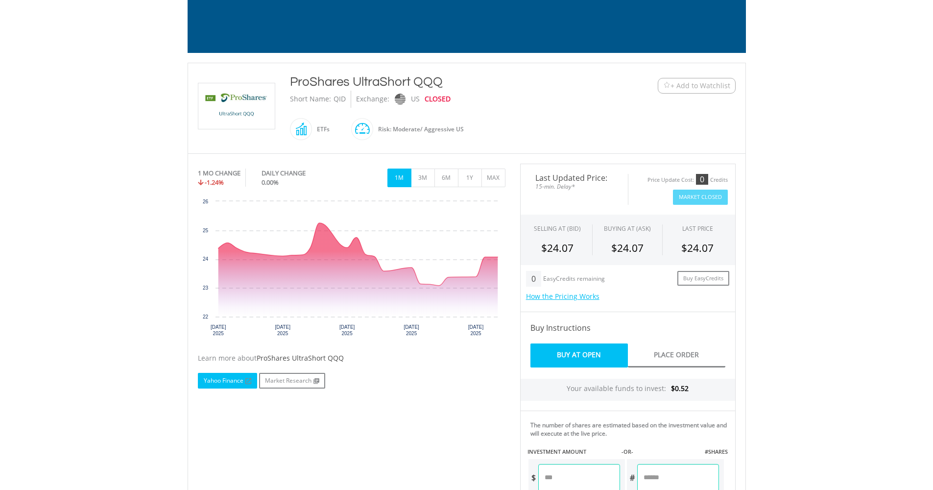
click at [235, 381] on link "Yahoo Finance" at bounding box center [227, 381] width 59 height 16
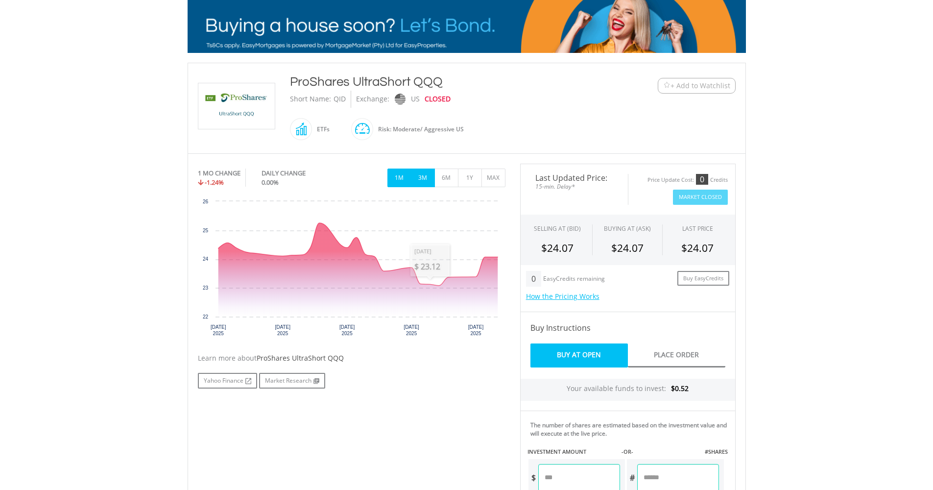
click at [429, 174] on button "3M" at bounding box center [423, 177] width 24 height 19
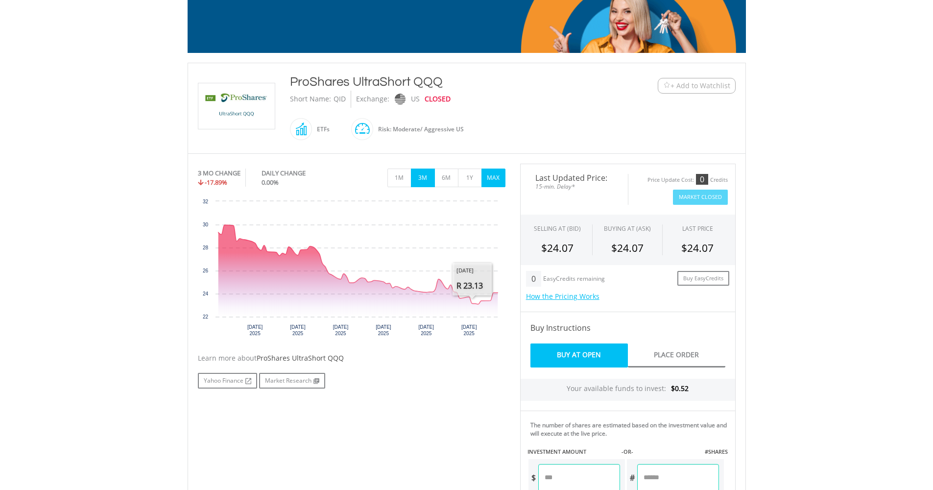
click at [489, 182] on button "MAX" at bounding box center [493, 177] width 24 height 19
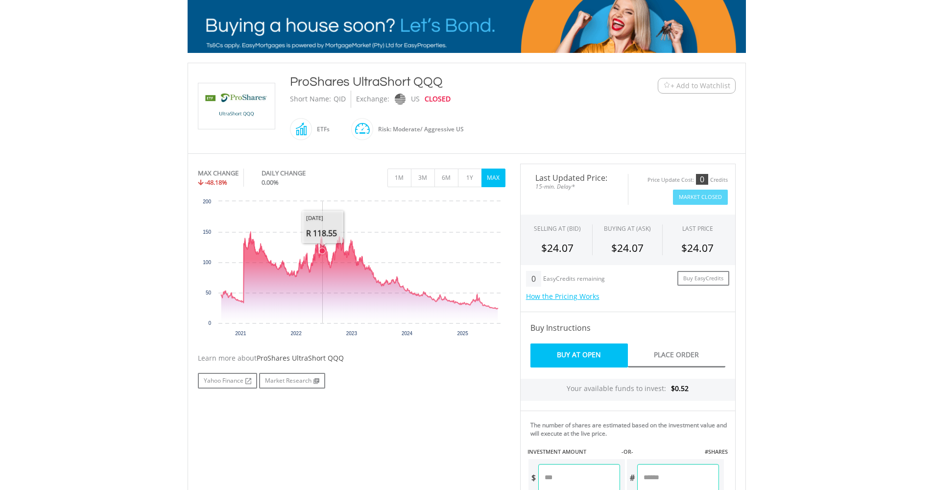
scroll to position [0, 0]
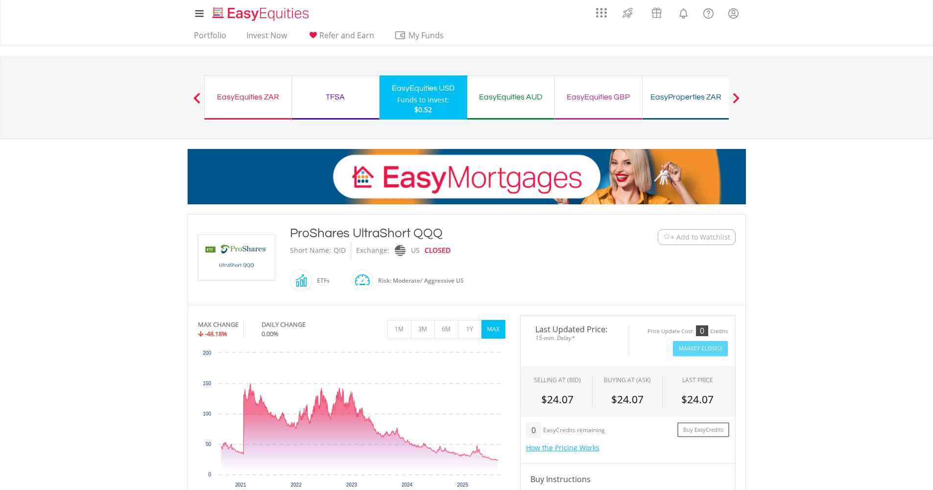
click at [258, 107] on div "EasyEquities ZAR Funds to invest: $0.52" at bounding box center [248, 97] width 88 height 44
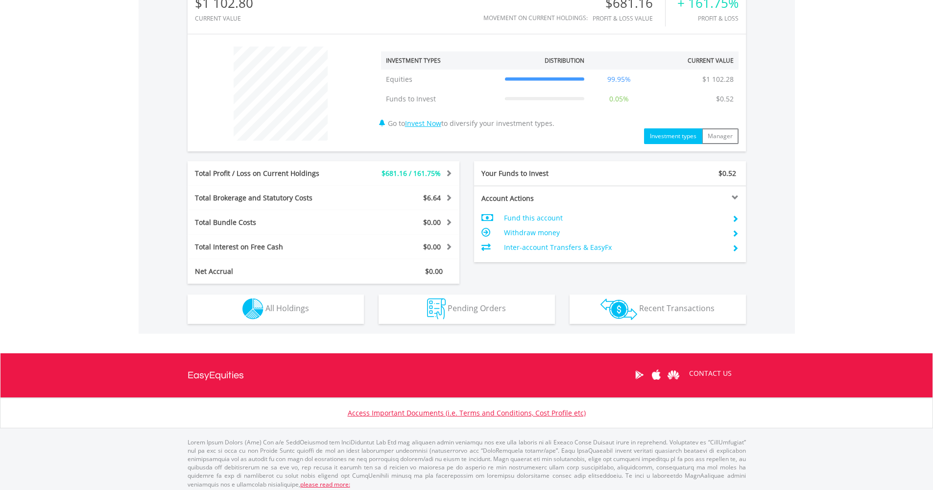
scroll to position [336, 0]
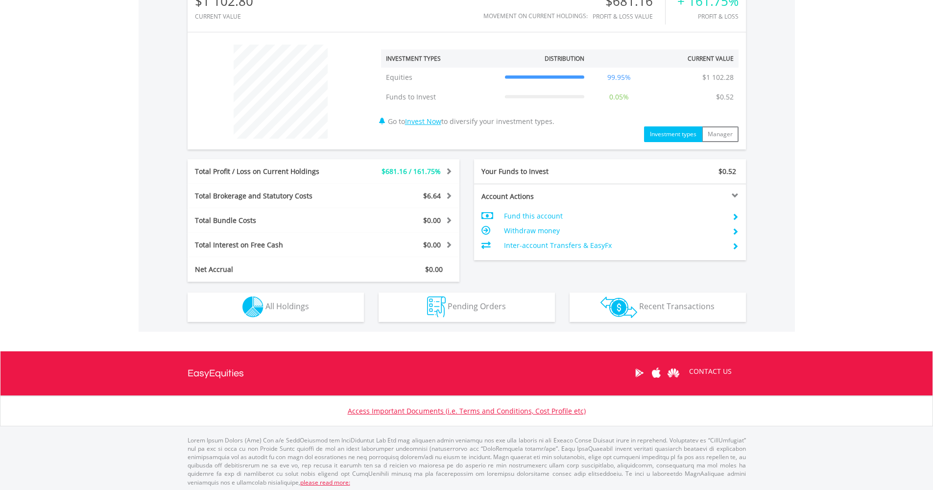
click at [271, 312] on button "Holdings All Holdings" at bounding box center [276, 306] width 176 height 29
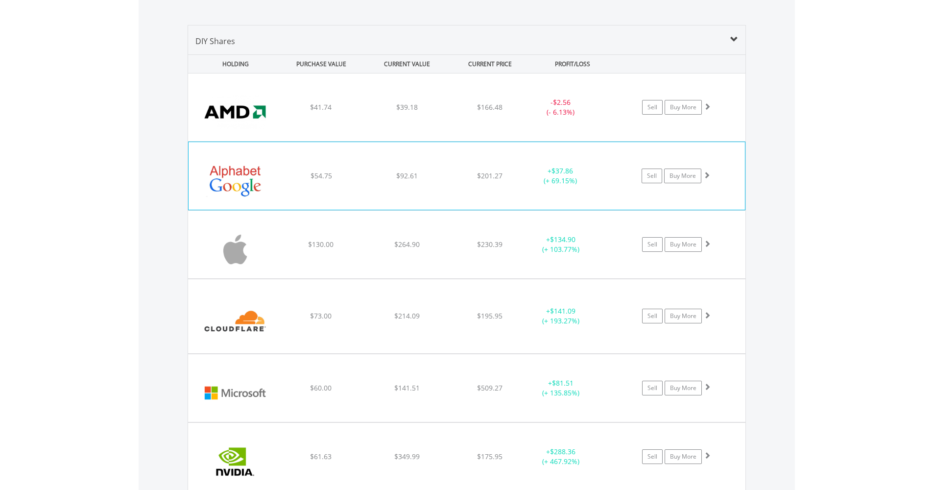
scroll to position [686, 0]
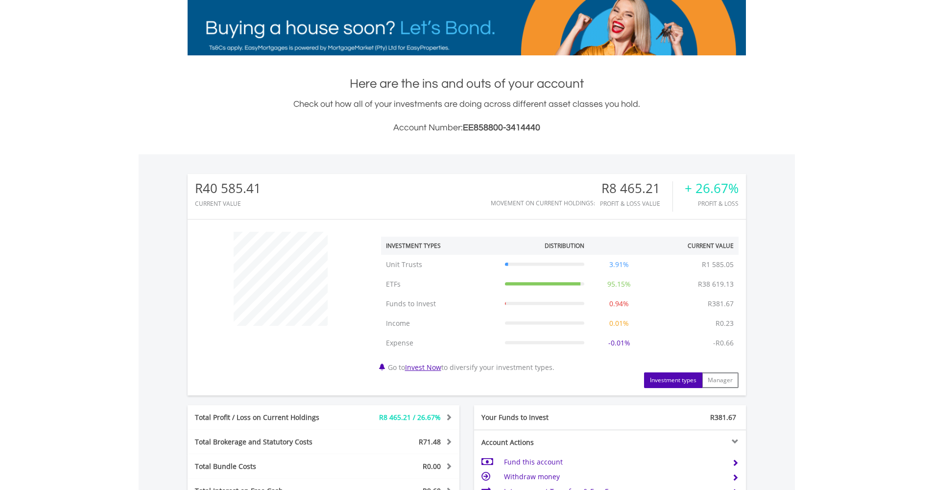
scroll to position [260, 0]
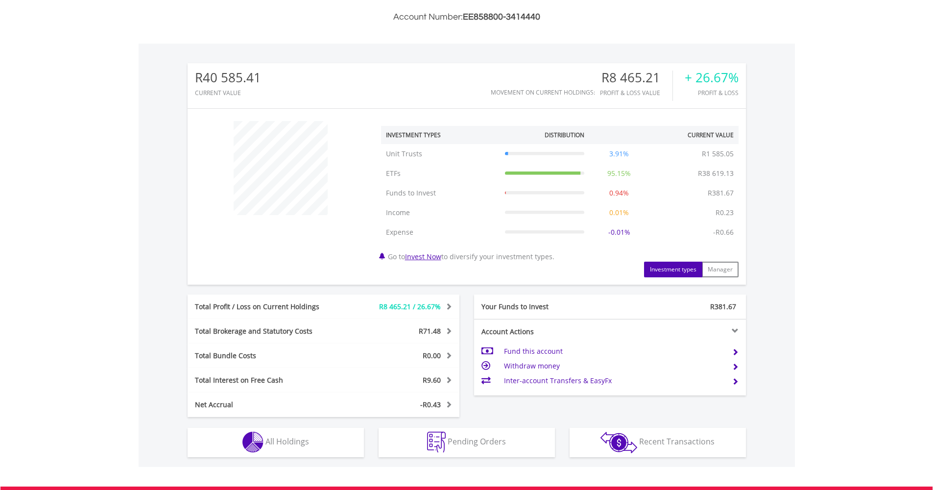
click at [364, 441] on div "Holdings All Holdings" at bounding box center [275, 437] width 191 height 40
click at [359, 441] on button "Holdings All Holdings" at bounding box center [276, 441] width 176 height 29
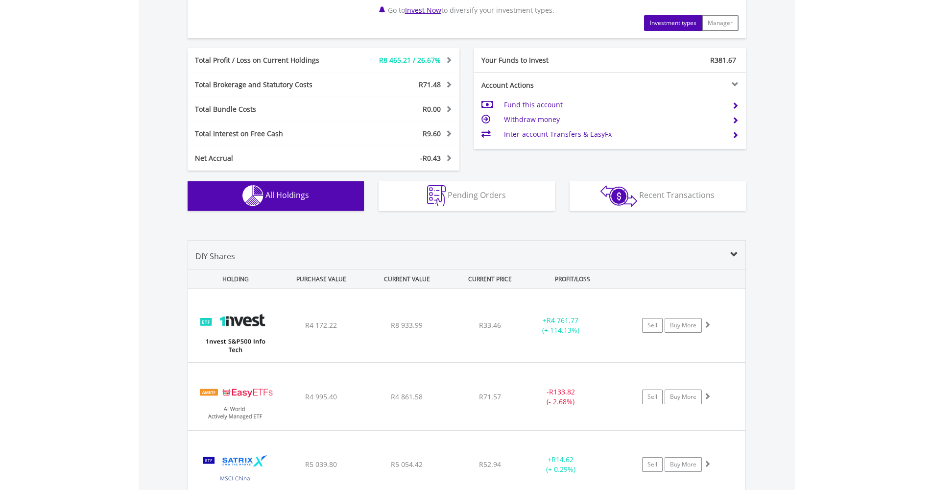
scroll to position [601, 0]
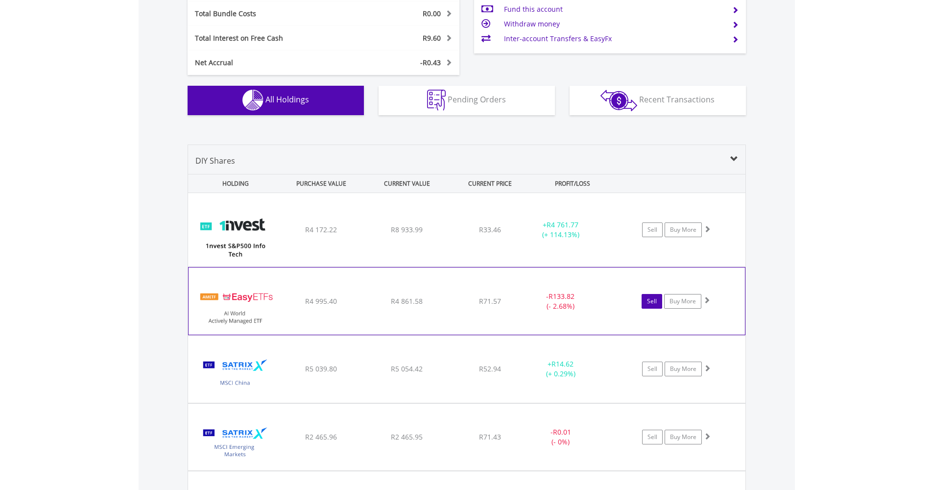
click at [648, 301] on link "Sell" at bounding box center [651, 301] width 21 height 15
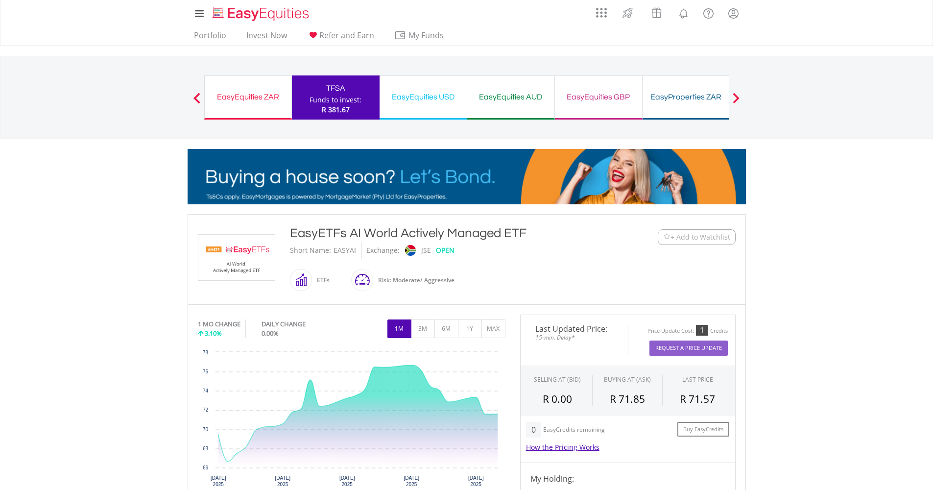
scroll to position [2, 0]
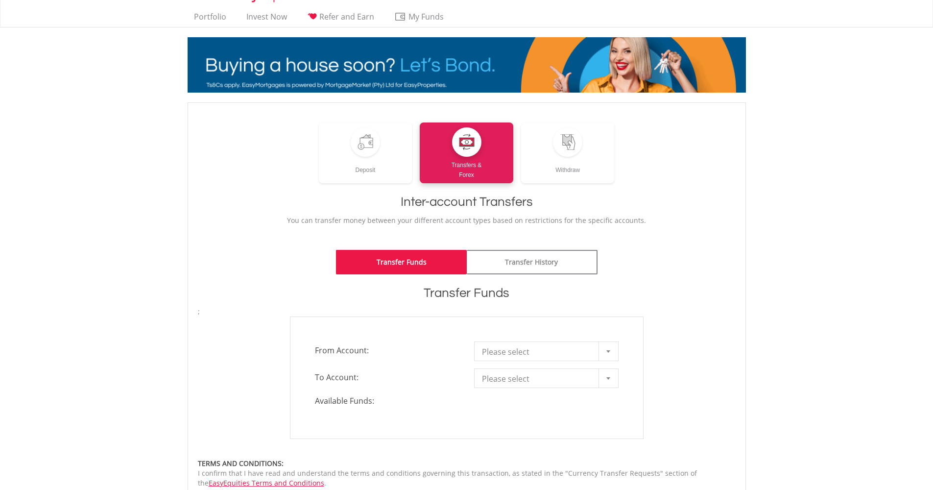
scroll to position [66, 0]
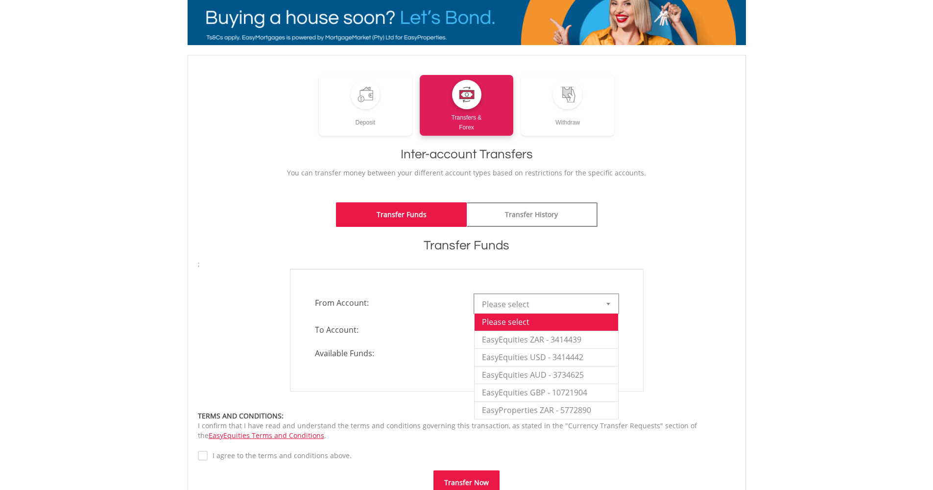
click at [527, 303] on span "Please select" at bounding box center [539, 304] width 114 height 20
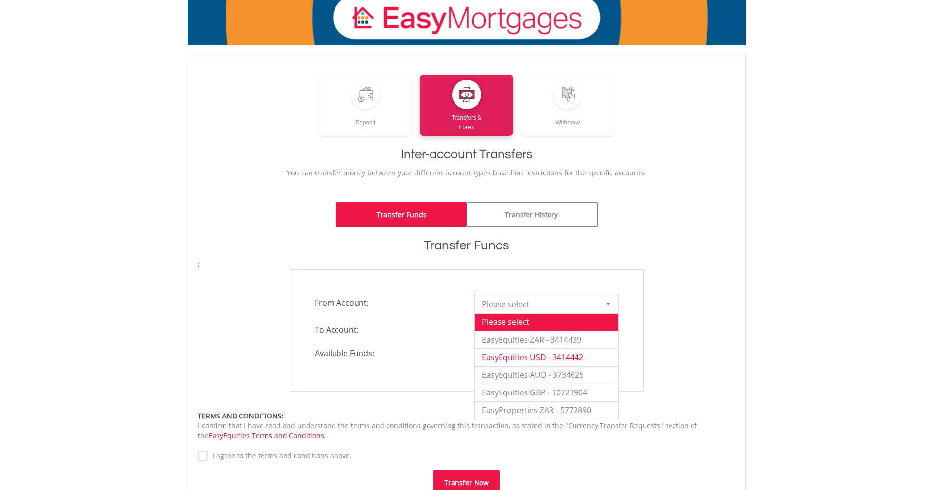
click at [530, 359] on li "EasyEquities USD - 3414442" at bounding box center [545, 357] width 143 height 18
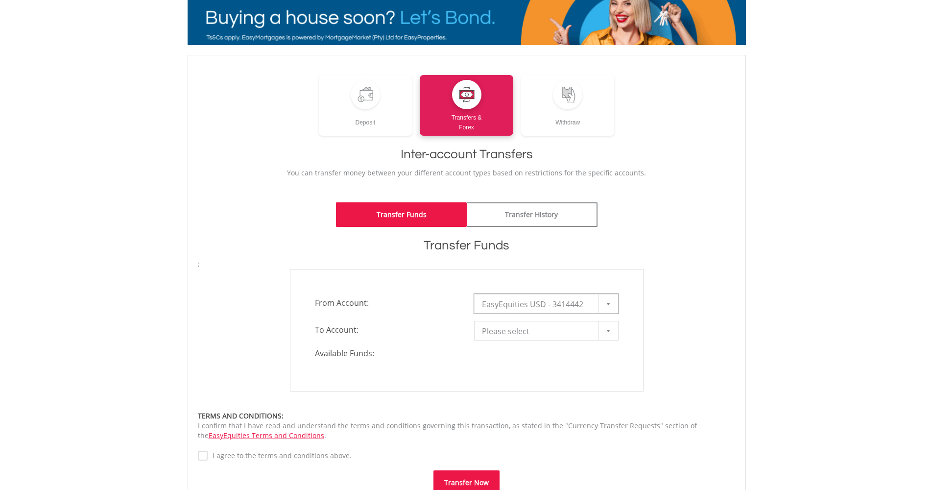
click at [525, 305] on span "EasyEquities USD - 3414442" at bounding box center [539, 304] width 114 height 20
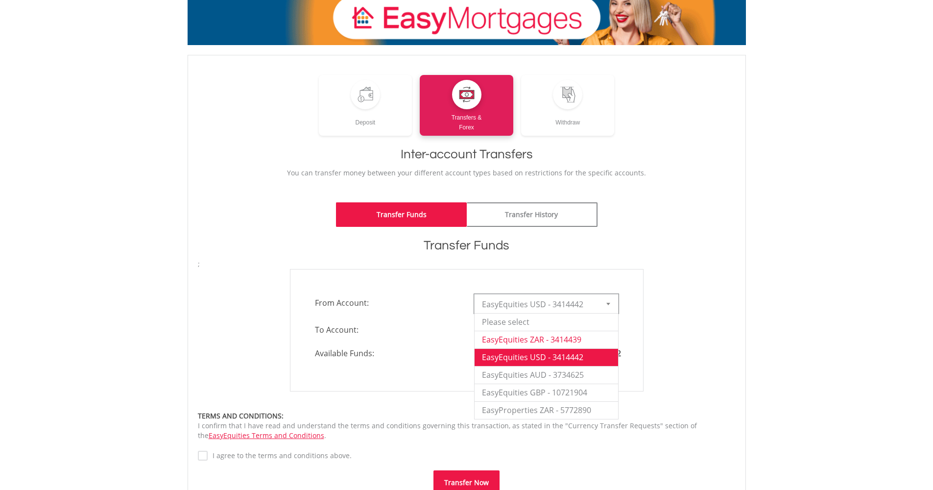
click at [532, 340] on li "EasyEquities ZAR - 3414439" at bounding box center [545, 340] width 143 height 18
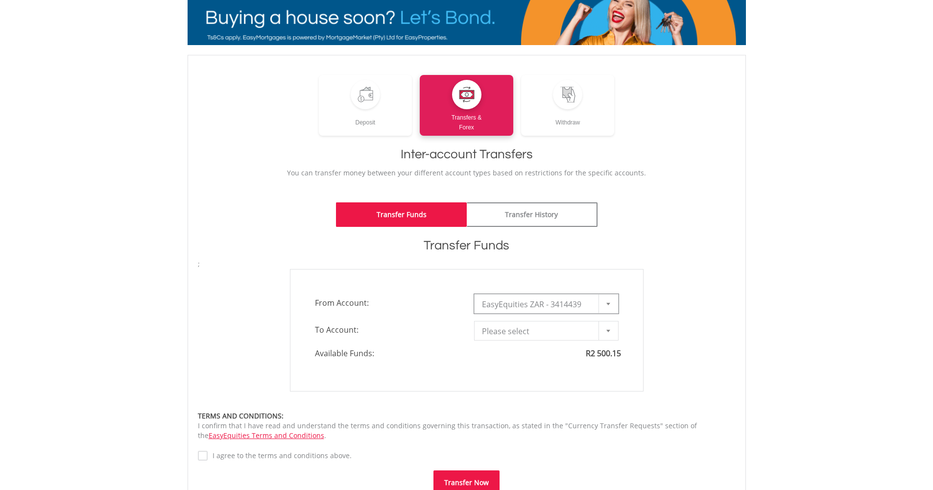
click at [525, 329] on span "Please select" at bounding box center [539, 331] width 114 height 20
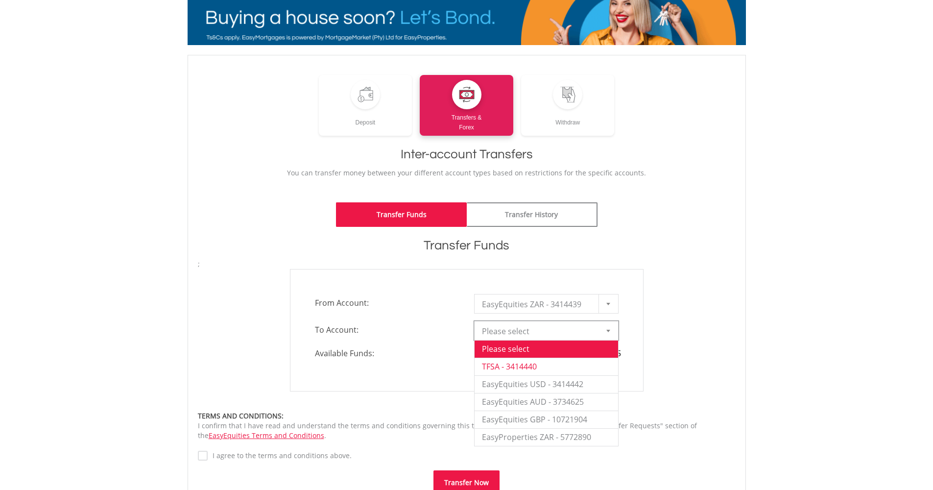
click at [515, 368] on li "TFSA - 3414440" at bounding box center [545, 366] width 143 height 18
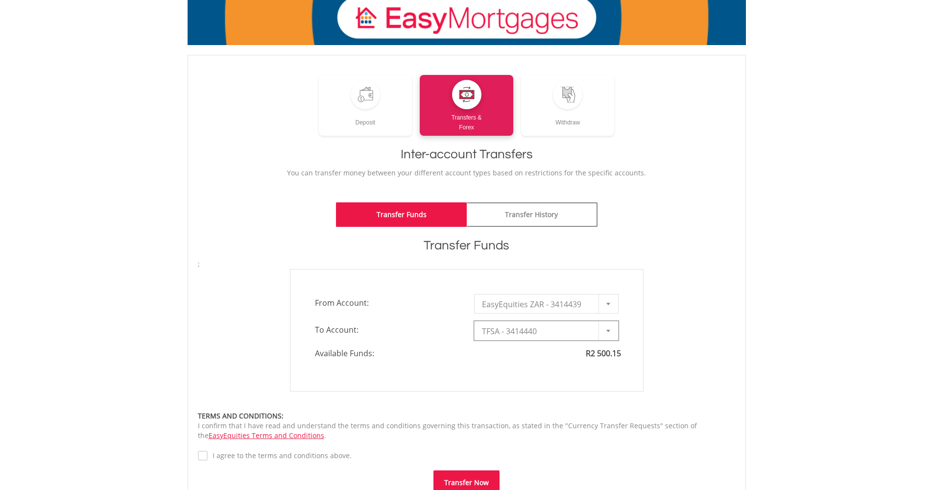
click at [521, 342] on div "**********" at bounding box center [467, 330] width 354 height 122
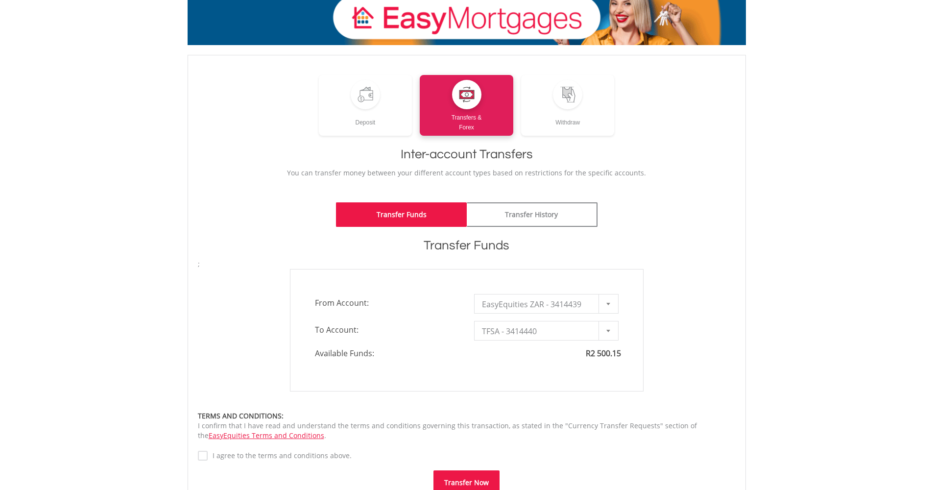
type input "*"
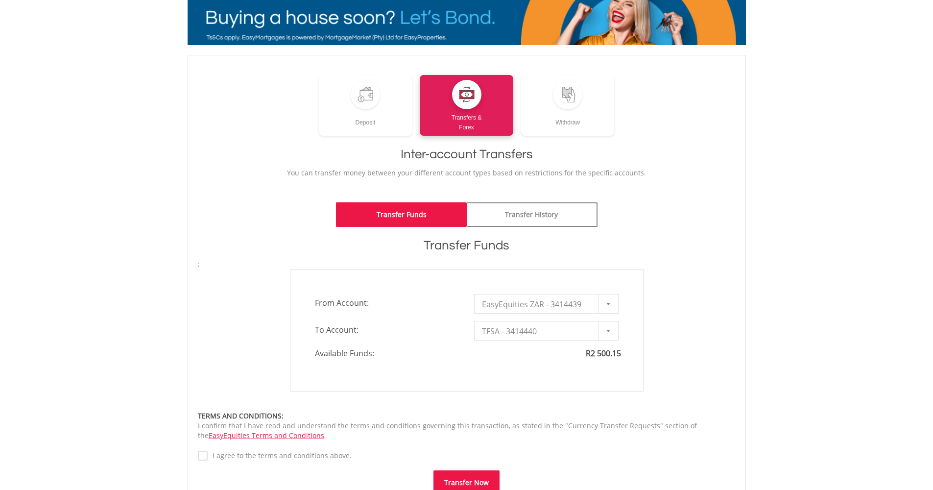
type input "*"
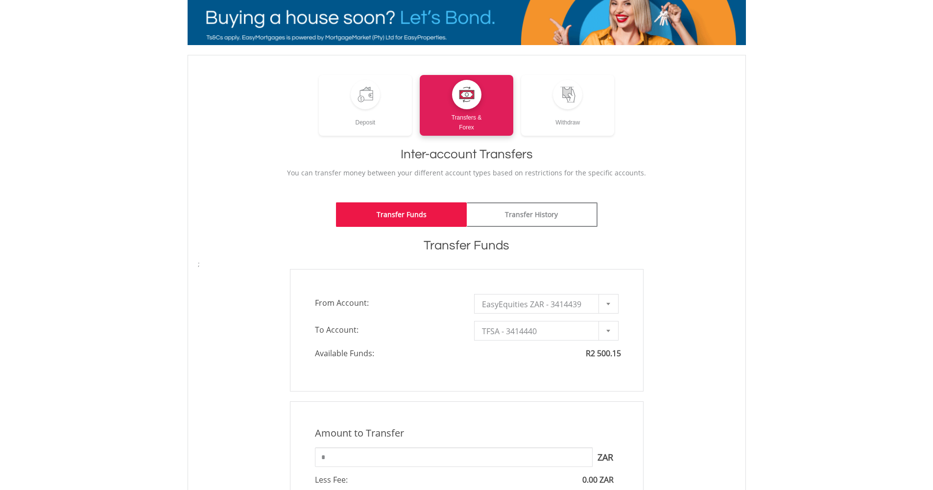
click at [520, 334] on span "TFSA - 3414440" at bounding box center [539, 331] width 114 height 20
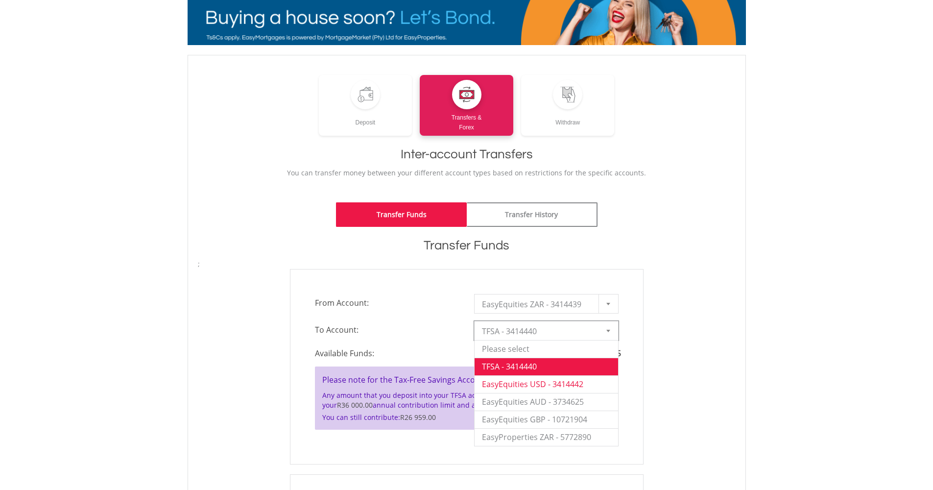
click at [519, 385] on li "EasyEquities USD - 3414442" at bounding box center [545, 384] width 143 height 18
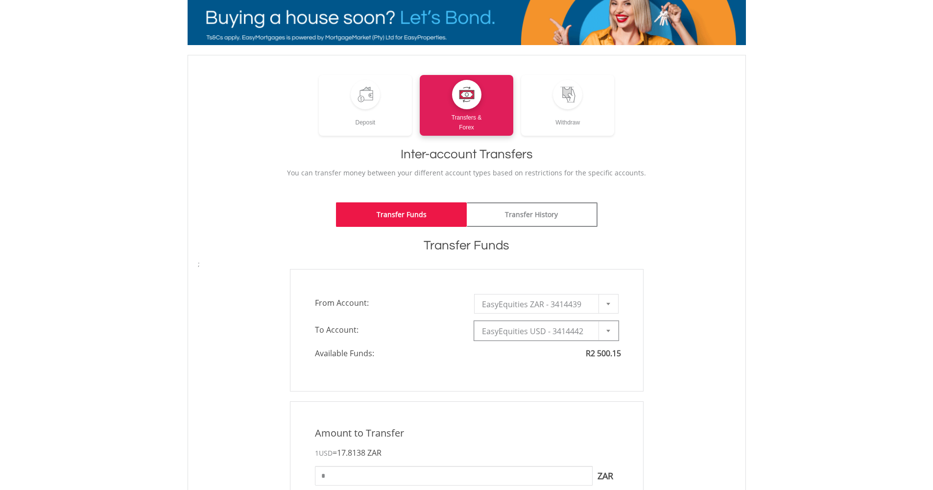
scroll to position [357, 0]
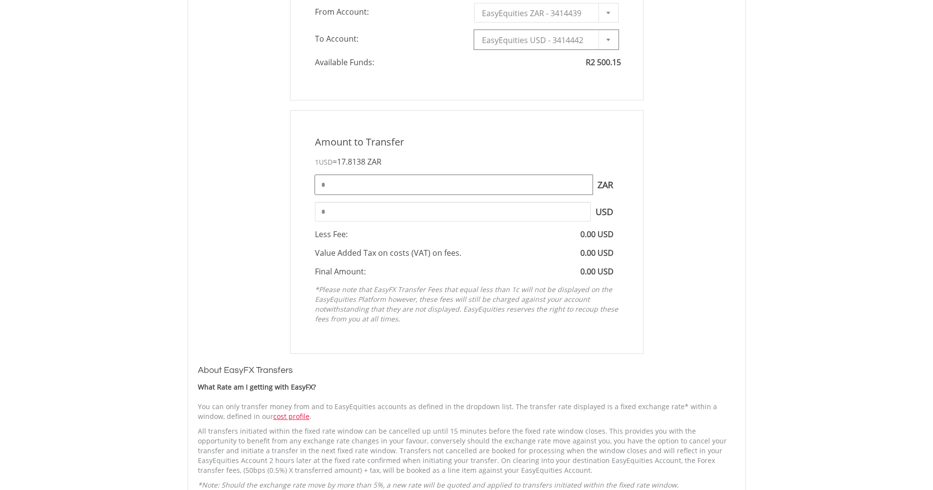
click at [373, 189] on input "*" at bounding box center [454, 185] width 278 height 20
type input "****"
type input "******"
click at [440, 204] on input "******" at bounding box center [453, 212] width 276 height 20
click at [286, 280] on div "Amount to Transfer 1 USD = 17.8138 ZAR **** ZAR You can transfer funds into you…" at bounding box center [467, 231] width 368 height 243
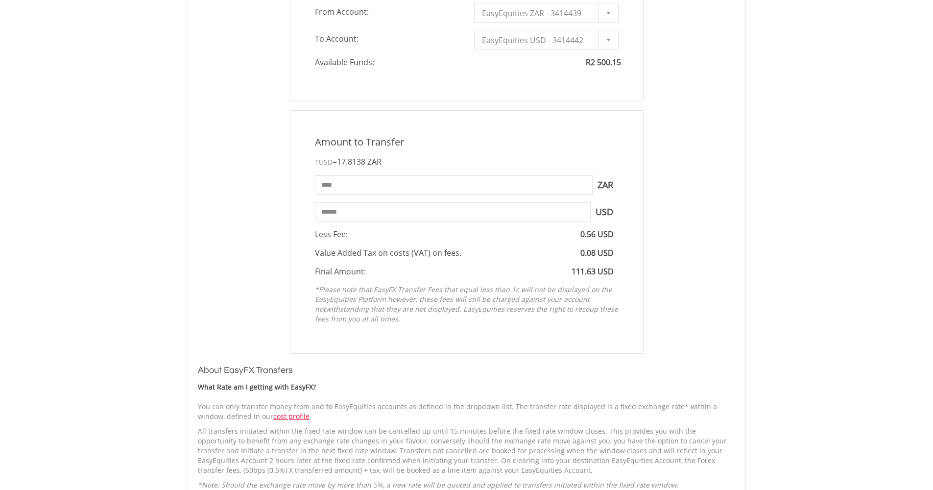
scroll to position [544, 0]
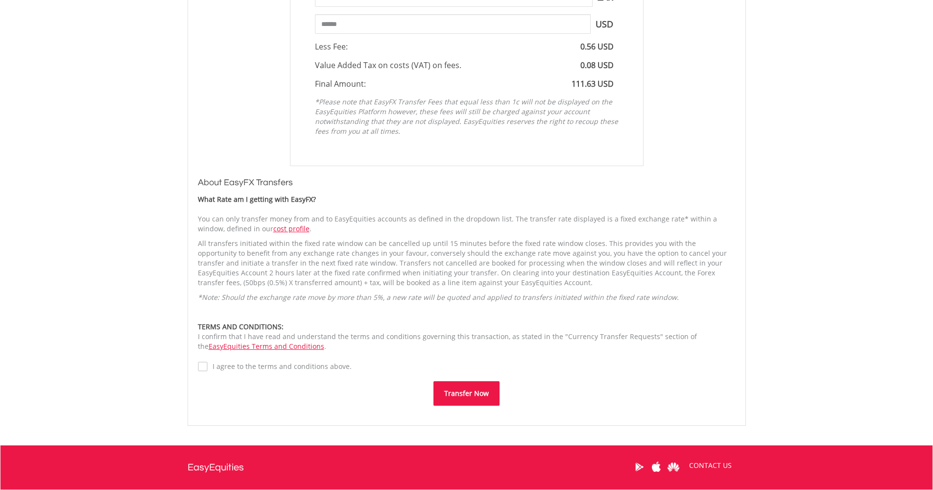
click at [208, 365] on label "I agree to the terms and conditions above." at bounding box center [280, 366] width 144 height 10
click at [483, 391] on button "Transfer Now" at bounding box center [466, 393] width 66 height 24
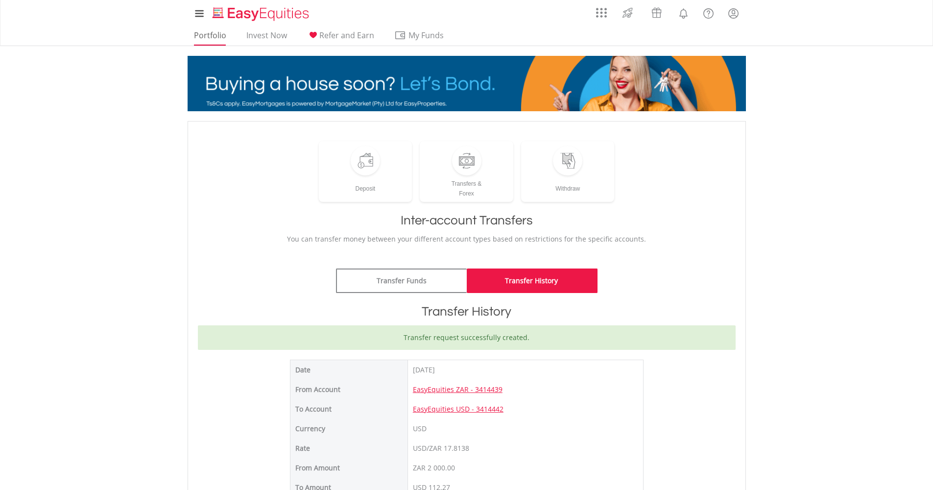
click at [218, 38] on link "Portfolio" at bounding box center [210, 37] width 40 height 15
